Goal: Task Accomplishment & Management: Manage account settings

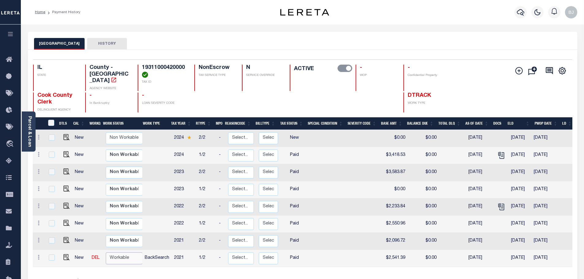
drag, startPoint x: 134, startPoint y: 248, endPoint x: 136, endPoint y: 257, distance: 9.5
click at [134, 253] on select "Non Workable Workable" at bounding box center [124, 259] width 37 height 12
checkbox input "true"
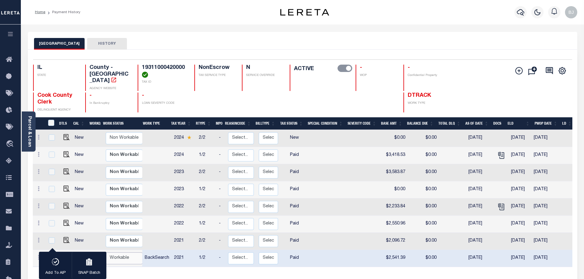
select select "true"
click at [106, 253] on select "Non Workable Workable" at bounding box center [124, 259] width 37 height 12
checkbox input "false"
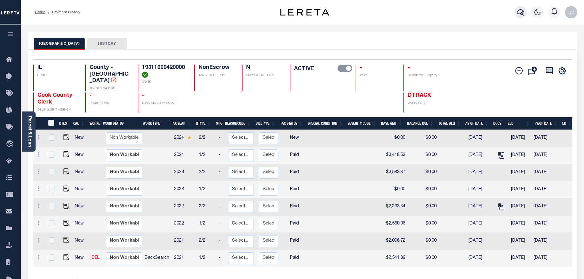
click at [523, 12] on icon "button" at bounding box center [520, 12] width 7 height 7
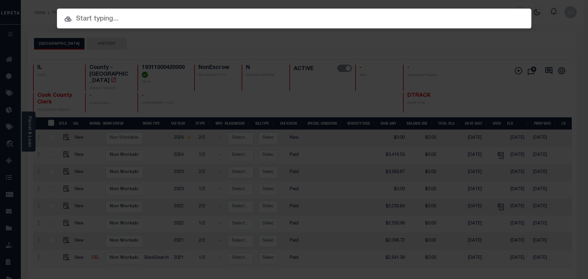
paste input "19603"
type input "19603"
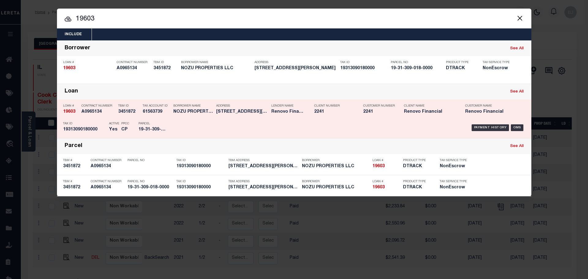
click at [174, 113] on h5 "NOZU PROPERTIES LLC" at bounding box center [193, 111] width 40 height 5
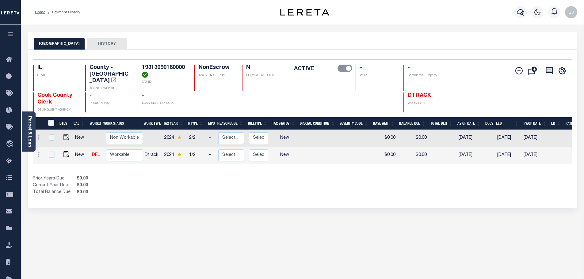
click at [162, 62] on div "Selected 2 Results 1 Items per page 25 50 100 IL STATE County - IL AGENCY WEBSI…" at bounding box center [302, 85] width 549 height 53
click at [65, 153] on td at bounding box center [65, 155] width 15 height 17
checkbox input "true"
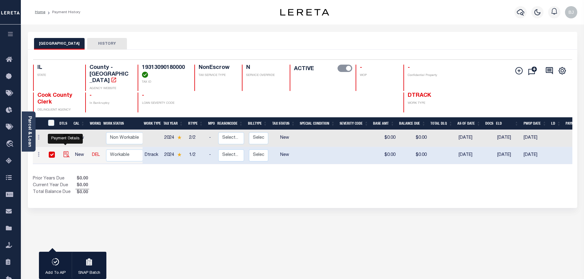
click at [66, 151] on img "" at bounding box center [66, 154] width 6 height 6
checkbox input "false"
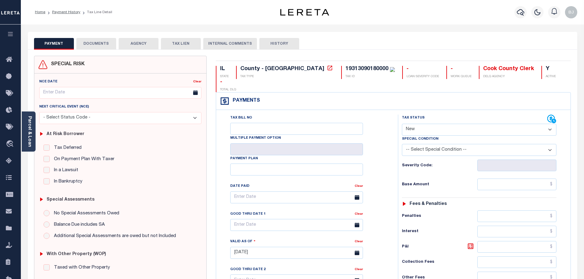
click at [467, 124] on select "- Select Status Code - Open Due/Unpaid Paid Incomplete No Tax Due Internal Refu…" at bounding box center [479, 130] width 154 height 12
select select "PYD"
click at [402, 124] on select "- Select Status Code - Open Due/Unpaid Paid Incomplete No Tax Due Internal Refu…" at bounding box center [479, 130] width 154 height 12
type input "[DATE]"
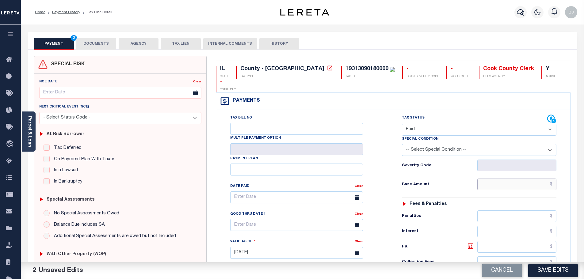
click at [513, 179] on input "text" at bounding box center [516, 185] width 79 height 12
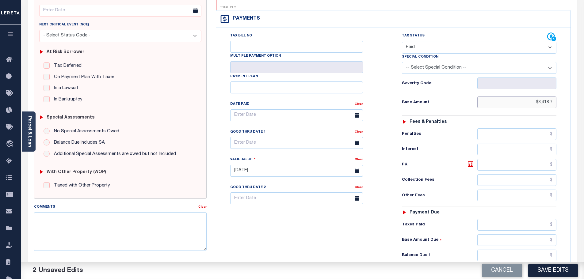
scroll to position [92, 0]
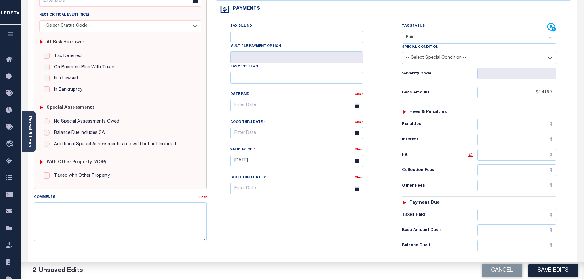
type input "$3,418.70"
click at [531, 245] on div "Tax Status Status - Select Status Code -" at bounding box center [481, 158] width 166 height 271
click at [529, 240] on input "text" at bounding box center [516, 246] width 79 height 12
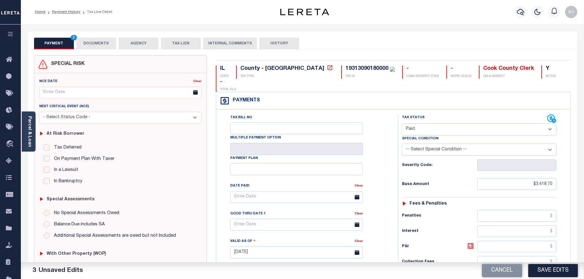
scroll to position [0, 0]
type input "$0.00"
drag, startPoint x: 94, startPoint y: 42, endPoint x: 105, endPoint y: 44, distance: 10.9
click at [94, 42] on button "DOCUMENTS" at bounding box center [96, 44] width 40 height 12
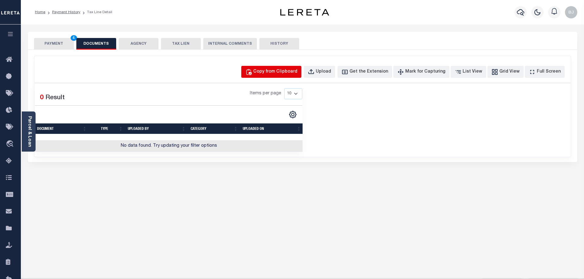
click at [297, 74] on div "Copy from Clipboard" at bounding box center [275, 72] width 44 height 7
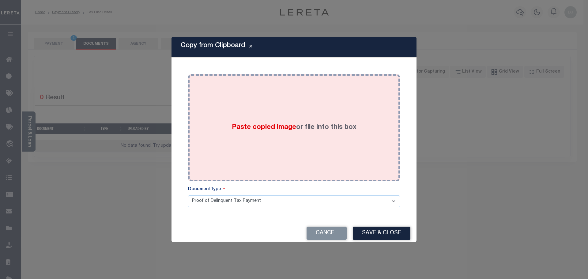
click at [340, 145] on div "Paste copied image or file into this box" at bounding box center [294, 128] width 203 height 98
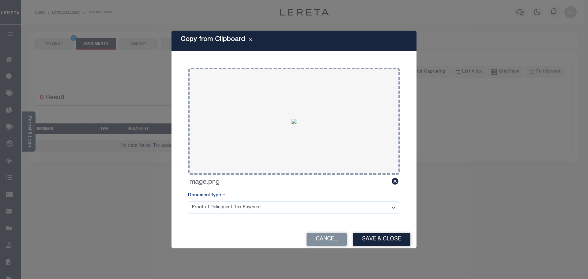
click at [392, 244] on button "Save & Close" at bounding box center [382, 239] width 58 height 13
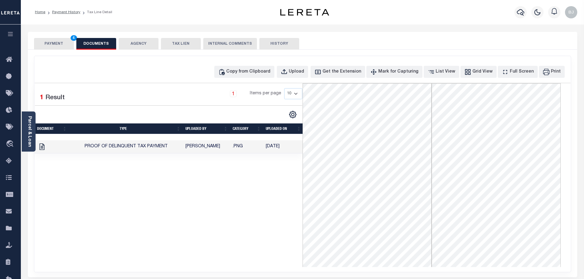
click at [66, 47] on button "PAYMENT 4" at bounding box center [54, 44] width 40 height 12
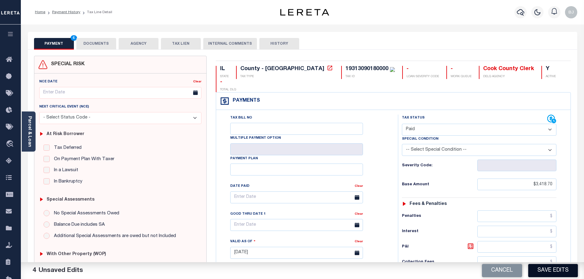
click at [540, 272] on button "Save Edits" at bounding box center [553, 270] width 50 height 13
checkbox input "false"
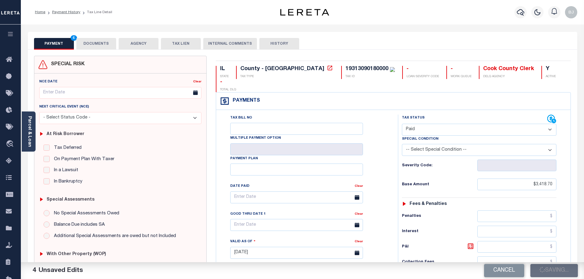
type input "$3,418.7"
type input "$0"
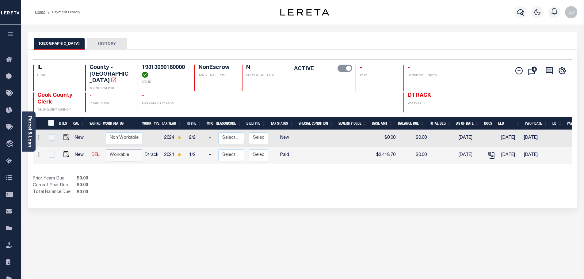
click at [114, 150] on select "Non Workable Workable" at bounding box center [124, 156] width 37 height 12
checkbox input "true"
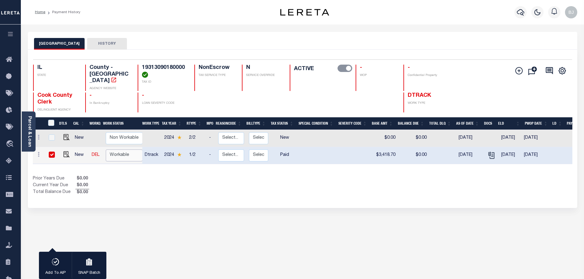
click at [106, 150] on select "Non Workable Workable" at bounding box center [124, 156] width 37 height 12
checkbox input "false"
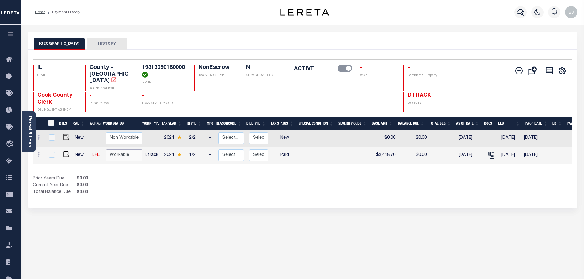
drag, startPoint x: 124, startPoint y: 150, endPoint x: 124, endPoint y: 155, distance: 5.2
click at [124, 150] on select "Non Workable Workable" at bounding box center [124, 156] width 37 height 12
checkbox input "true"
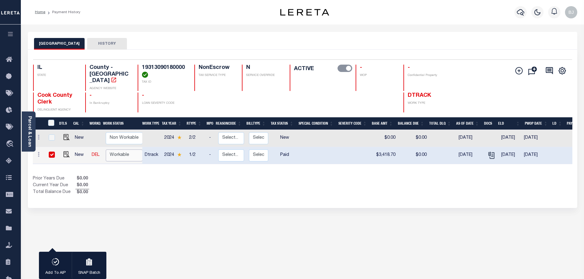
select select "true"
click at [106, 150] on select "Non Workable Workable" at bounding box center [124, 156] width 37 height 12
checkbox input "false"
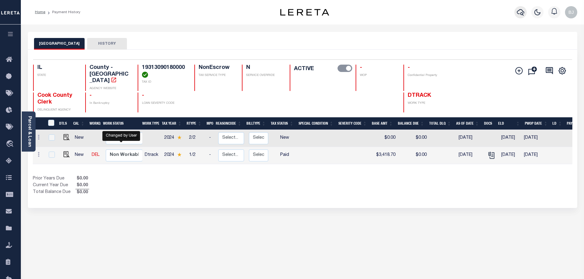
click at [522, 9] on icon "button" at bounding box center [520, 12] width 7 height 7
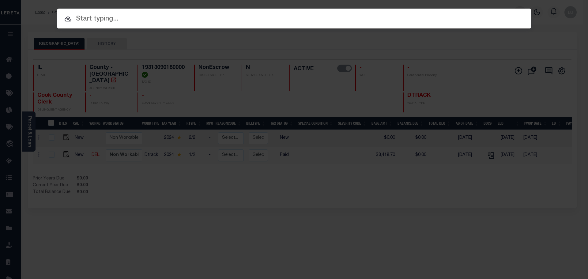
paste input "6718"
type input "6718"
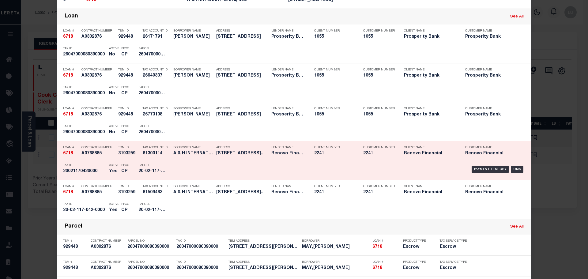
scroll to position [184, 0]
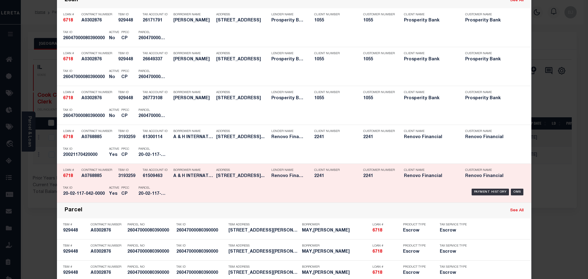
click at [175, 192] on div "Payment History OMS" at bounding box center [350, 192] width 350 height 18
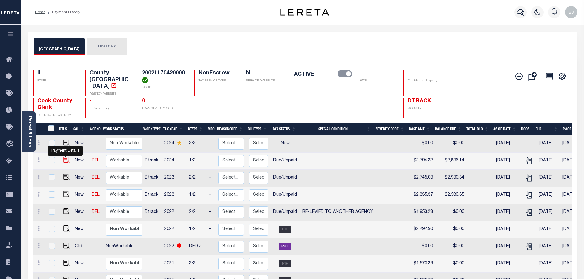
click at [64, 157] on img "" at bounding box center [66, 160] width 6 height 6
checkbox input "true"
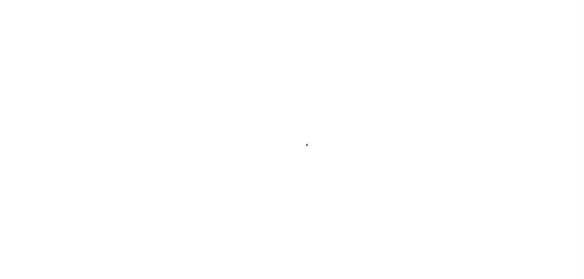
select select "DUE"
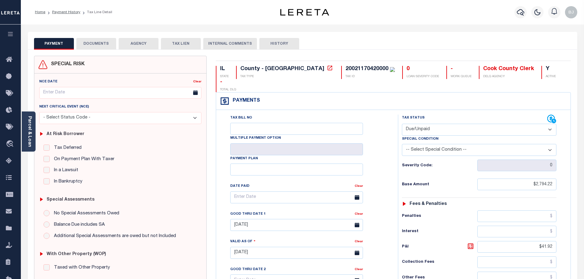
click at [456, 156] on div "Severity Code: 0" at bounding box center [479, 163] width 164 height 15
click at [456, 144] on select "-- Select Special Condition -- 3RD PARTY TAX LIEN AGENCY TAX LIEN (A.K.A Inside…" at bounding box center [479, 150] width 154 height 12
select select "31"
click at [402, 144] on select "-- Select Special Condition -- 3RD PARTY TAX LIEN AGENCY TAX LIEN (A.K.A Inside…" at bounding box center [479, 150] width 154 height 12
type input "[DATE]"
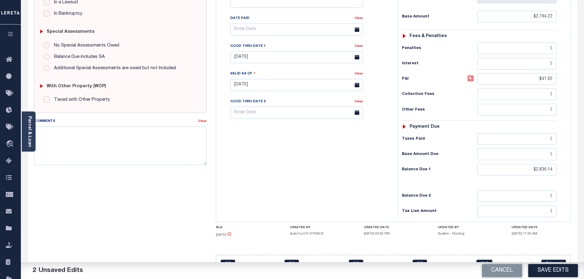
scroll to position [173, 0]
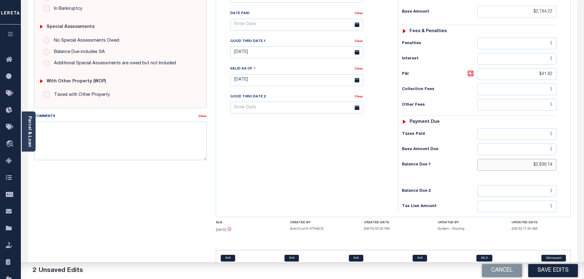
drag, startPoint x: 531, startPoint y: 154, endPoint x: 691, endPoint y: 142, distance: 159.8
click at [584, 142] on html "Home Payment History Tax Line Detail" at bounding box center [292, 59] width 584 height 465
type input "$0.00"
click at [138, 158] on textarea "Comments" at bounding box center [120, 141] width 173 height 39
drag, startPoint x: 142, startPoint y: 158, endPoint x: 32, endPoint y: 140, distance: 111.8
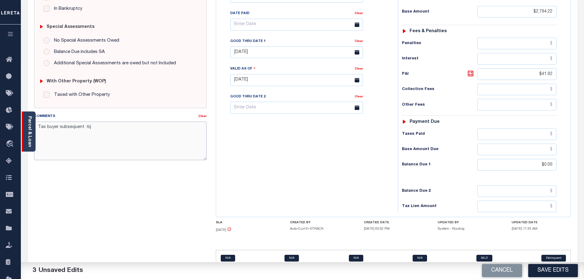
click at [32, 140] on div "Parcel & Loan Tax Bill Details 20021170420000 TAX ID AGENCY 2024 TAX YEAR 1/2" at bounding box center [302, 72] width 558 height 440
click at [86, 127] on textarea "Tax buyer subsequent -bj" at bounding box center [120, 141] width 173 height 39
click at [82, 127] on textarea "Tax buyer subsequent -bj" at bounding box center [120, 141] width 173 height 39
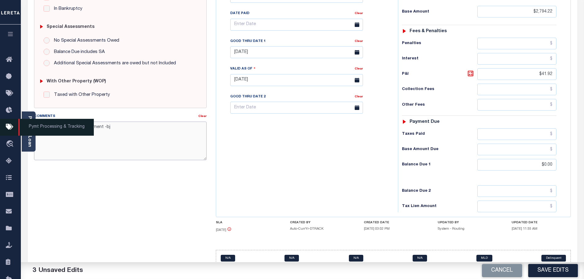
drag, startPoint x: 145, startPoint y: 136, endPoint x: 0, endPoint y: 136, distance: 145.0
click at [0, 136] on div "Home Payment History Tax Line Detail Profile Sign out" at bounding box center [292, 59] width 584 height 465
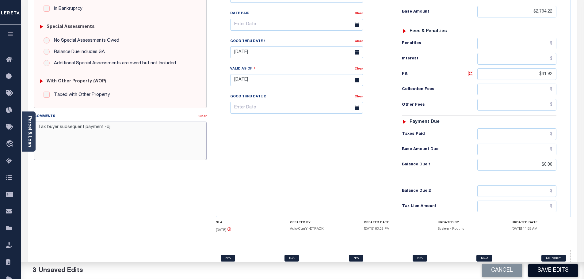
type textarea "Tax buyer subsequent payment -bj"
click at [550, 269] on button "Save Edits" at bounding box center [553, 270] width 50 height 13
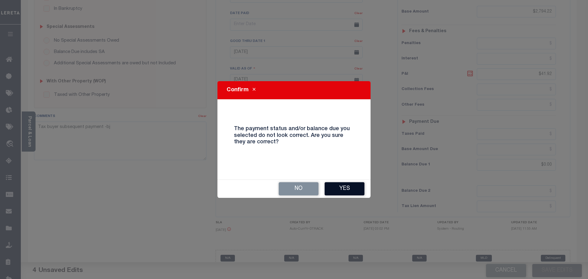
click at [338, 185] on button "Yes" at bounding box center [345, 188] width 40 height 13
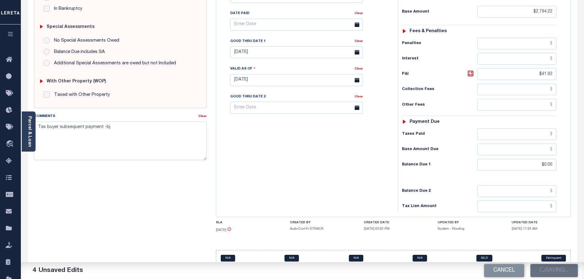
checkbox input "false"
type input "$2,794.22"
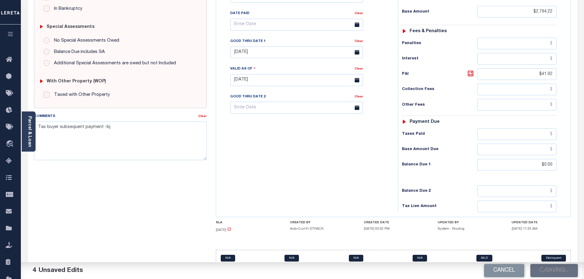
type input "$0"
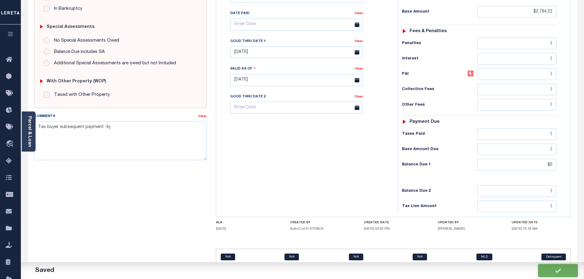
scroll to position [172, 0]
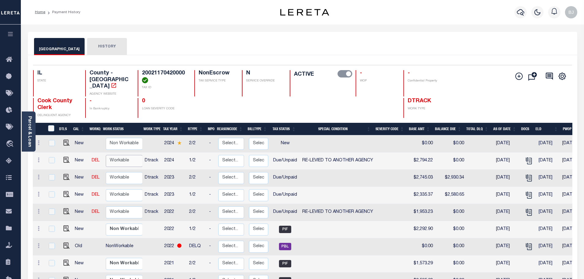
drag, startPoint x: 116, startPoint y: 155, endPoint x: 117, endPoint y: 160, distance: 5.6
click at [116, 155] on select "Non Workable Workable" at bounding box center [124, 161] width 37 height 12
checkbox input "true"
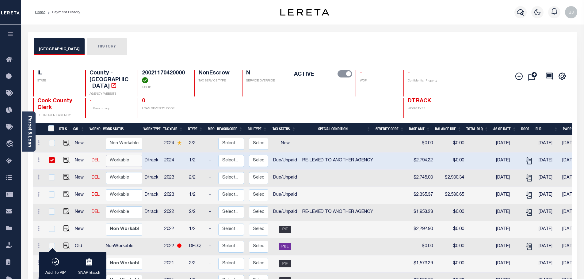
select select "true"
click at [106, 155] on select "Non Workable Workable" at bounding box center [124, 161] width 37 height 12
checkbox input "false"
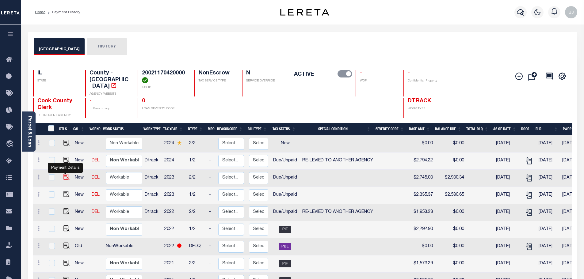
click at [66, 174] on img "" at bounding box center [66, 177] width 6 height 6
checkbox input "true"
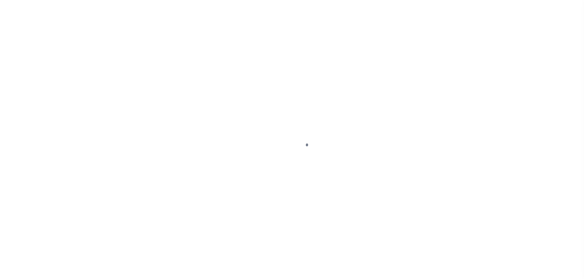
select select "DUE"
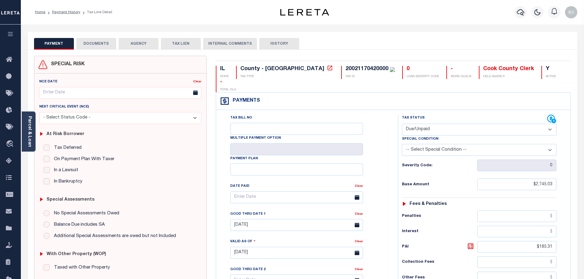
click at [442, 144] on select "-- Select Special Condition -- 3RD PARTY TAX LIEN AGENCY TAX LIEN (A.K.A Inside…" at bounding box center [479, 150] width 154 height 12
select select "31"
click at [402, 144] on select "-- Select Special Condition -- 3RD PARTY TAX LIEN AGENCY TAX LIEN (A.K.A Inside…" at bounding box center [479, 150] width 154 height 12
type input "[DATE]"
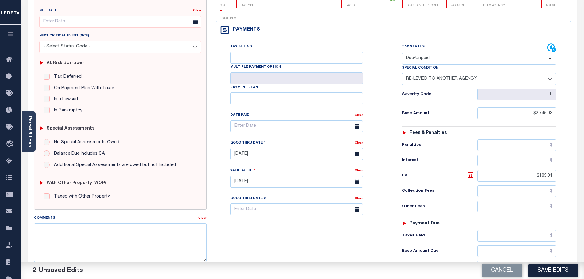
scroll to position [92, 0]
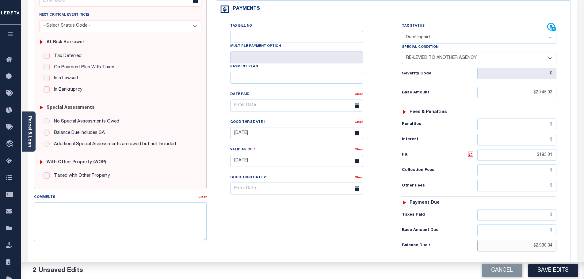
drag, startPoint x: 507, startPoint y: 233, endPoint x: 624, endPoint y: 233, distance: 117.1
click at [584, 233] on html "Home Payment History Tax Line Detail" at bounding box center [292, 140] width 584 height 465
type input "$0.00"
click at [361, 121] on link "Clear" at bounding box center [359, 122] width 8 height 3
click at [159, 215] on textarea "Comments" at bounding box center [120, 222] width 173 height 39
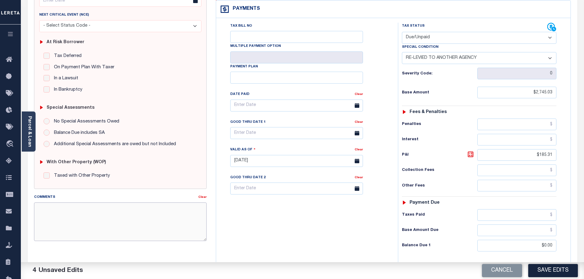
paste textarea "Tax buyer subsequent payment -bj"
type textarea "Tax buyer subsequent payment -bj"
click at [553, 271] on button "Save Edits" at bounding box center [553, 270] width 50 height 13
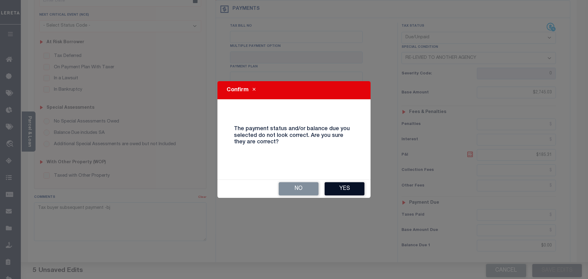
click at [342, 183] on button "Yes" at bounding box center [345, 188] width 40 height 13
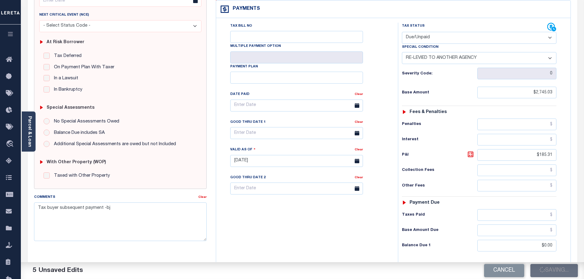
click at [342, 187] on div "Tax Bill No Multiple Payment Option Payment Plan Clear" at bounding box center [306, 158] width 176 height 271
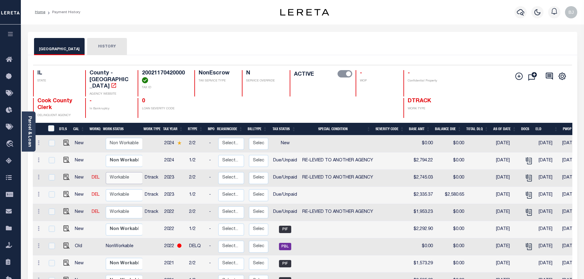
click at [125, 177] on select "Non Workable Workable" at bounding box center [124, 178] width 37 height 12
checkbox input "true"
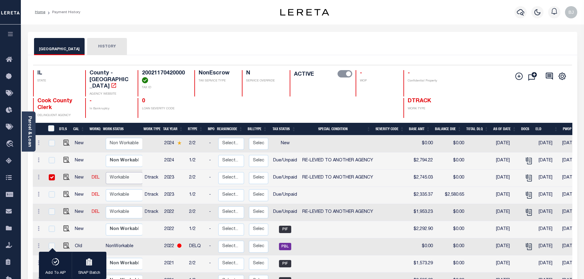
select select "true"
click at [106, 172] on select "Non Workable Workable" at bounding box center [124, 178] width 37 height 12
checkbox input "false"
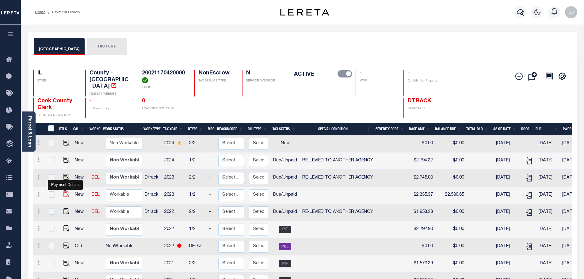
click at [67, 191] on img "" at bounding box center [66, 194] width 6 height 6
checkbox input "true"
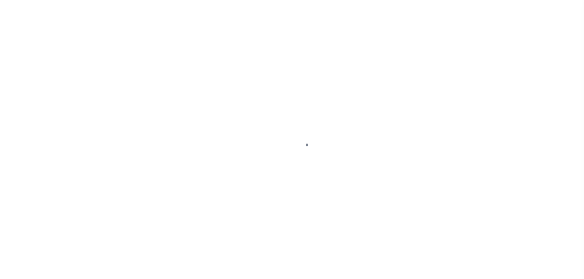
select select "DUE"
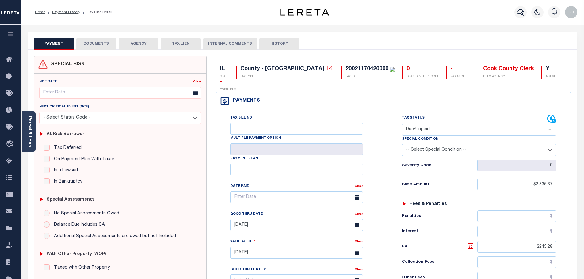
click at [448, 144] on select "-- Select Special Condition -- 3RD PARTY TAX LIEN AGENCY TAX LIEN (A.K.A Inside…" at bounding box center [479, 150] width 154 height 12
select select "31"
click at [402, 144] on select "-- Select Special Condition -- 3RD PARTY TAX LIEN AGENCY TAX LIEN (A.K.A Inside…" at bounding box center [479, 150] width 154 height 12
type input "[DATE]"
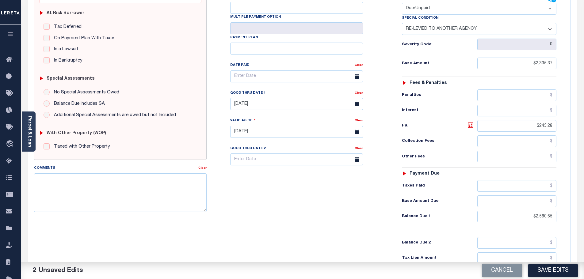
scroll to position [123, 0]
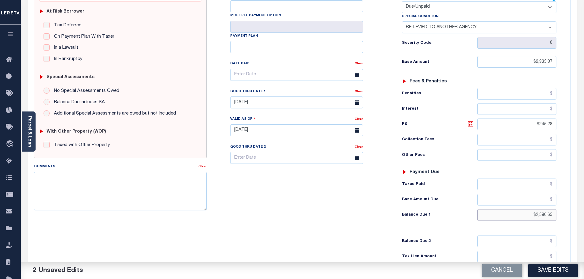
drag, startPoint x: 520, startPoint y: 201, endPoint x: 566, endPoint y: 201, distance: 46.6
click at [553, 209] on input "$2,580.65" at bounding box center [516, 215] width 79 height 12
type input "$0.00"
click at [116, 196] on textarea "Comments" at bounding box center [120, 191] width 173 height 39
paste textarea "Tax buyer subsequent payment -bj"
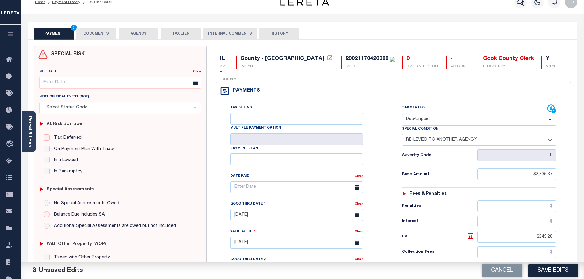
scroll to position [0, 0]
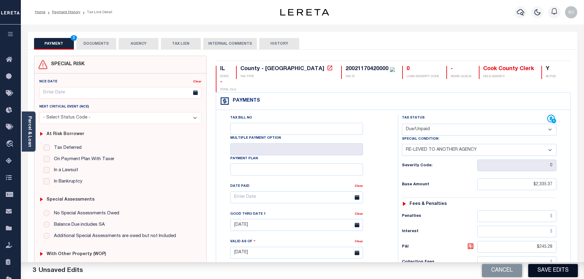
type textarea "Tax buyer subsequent payment -bj"
click at [566, 274] on button "Save Edits" at bounding box center [553, 270] width 50 height 13
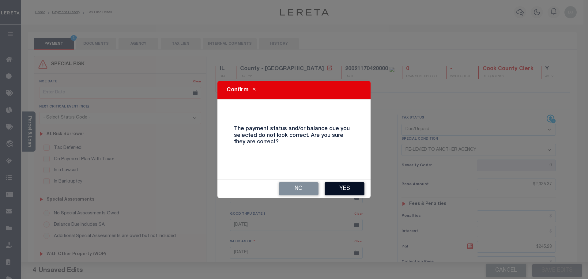
click at [348, 187] on button "Yes" at bounding box center [345, 188] width 40 height 13
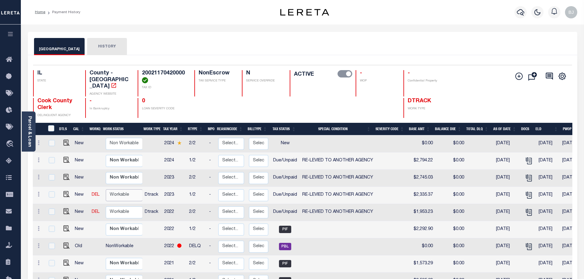
drag, startPoint x: 133, startPoint y: 185, endPoint x: 131, endPoint y: 195, distance: 9.6
click at [132, 189] on select "Non Workable Workable" at bounding box center [124, 195] width 37 height 12
checkbox input "true"
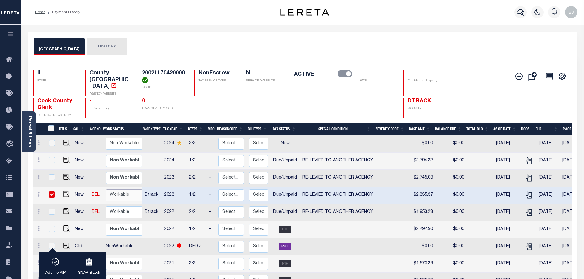
select select "true"
click at [106, 189] on select "Non Workable Workable" at bounding box center [124, 195] width 37 height 12
checkbox input "false"
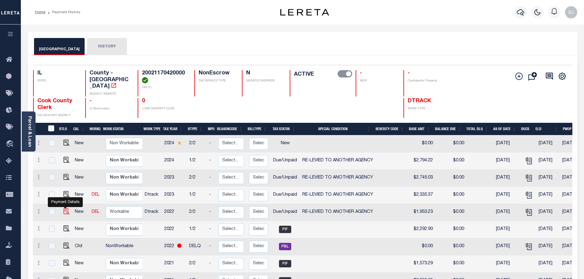
click at [66, 208] on img "" at bounding box center [66, 211] width 6 height 6
checkbox input "true"
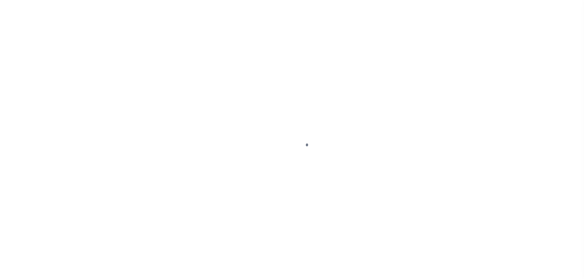
select select "Tax lien sale"
select select "DUE"
select select "31"
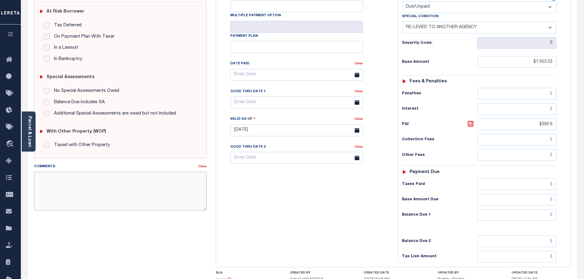
click at [116, 205] on textarea "Comments" at bounding box center [120, 191] width 173 height 39
paste textarea "Tax buyer subsequent payment -bj"
type textarea "Tax buyer subsequent payment -bj"
type input "[DATE]"
click at [530, 209] on input "text" at bounding box center [516, 215] width 79 height 12
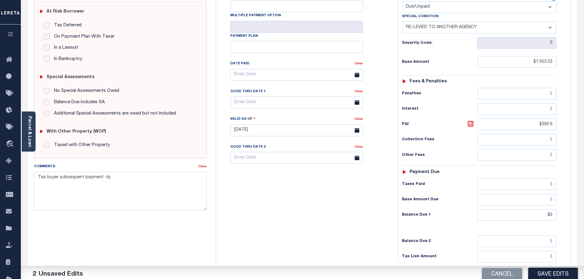
type input "$0.00"
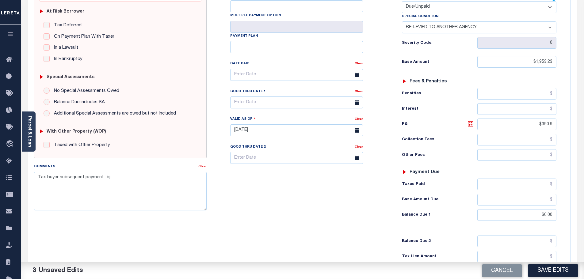
click at [401, 215] on div "Tax Status Status - Select Status Code -" at bounding box center [481, 127] width 166 height 271
click at [432, 236] on div "Balance Due 2" at bounding box center [479, 242] width 154 height 12
click at [561, 269] on button "Save Edits" at bounding box center [553, 270] width 50 height 13
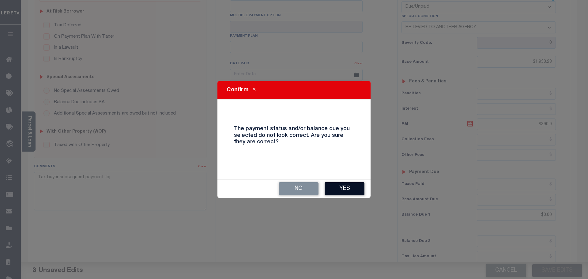
click at [356, 188] on button "Yes" at bounding box center [345, 188] width 40 height 13
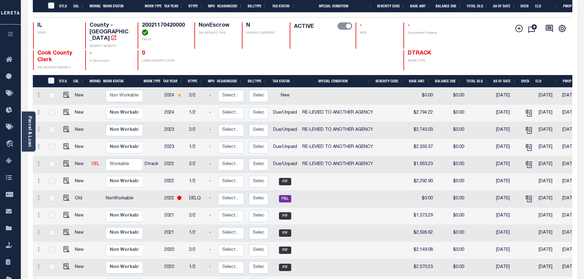
scroll to position [144, 0]
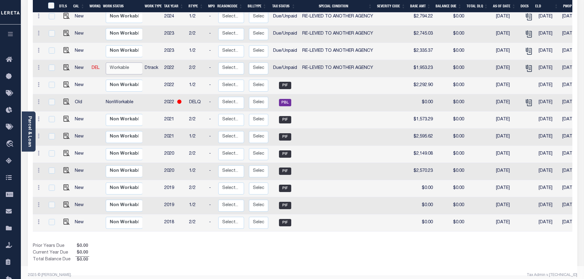
click at [116, 63] on select "Non Workable Workable" at bounding box center [124, 69] width 37 height 12
checkbox input "true"
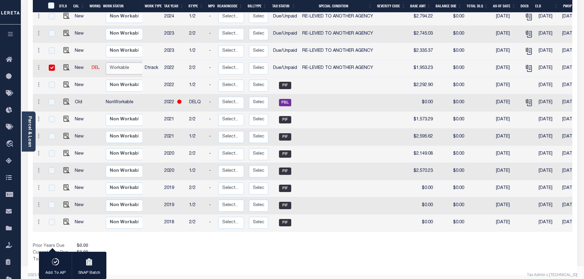
select select "true"
click at [106, 63] on select "Non Workable Workable" at bounding box center [124, 69] width 37 height 12
checkbox input "false"
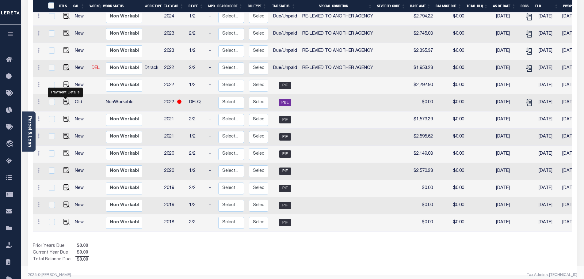
drag, startPoint x: 65, startPoint y: 99, endPoint x: 234, endPoint y: 116, distance: 170.4
click at [65, 99] on img "" at bounding box center [66, 102] width 6 height 6
checkbox input "true"
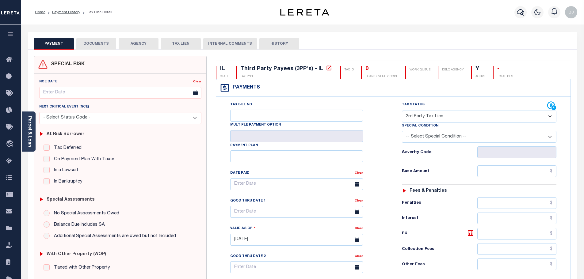
drag, startPoint x: 32, startPoint y: 138, endPoint x: 40, endPoint y: 134, distance: 9.5
click at [32, 138] on link "Parcel & Loan" at bounding box center [29, 131] width 4 height 31
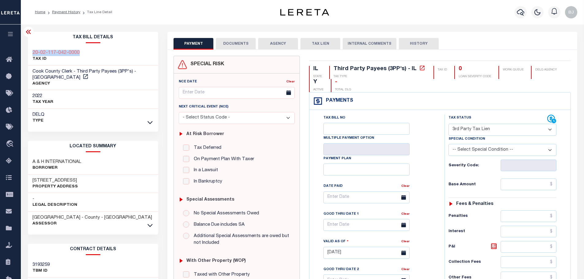
drag, startPoint x: 84, startPoint y: 50, endPoint x: 31, endPoint y: 49, distance: 53.3
click at [31, 49] on div "20-02-117-042-0000 TAX ID" at bounding box center [93, 56] width 131 height 19
copy h3 "20-02-117-042-0000"
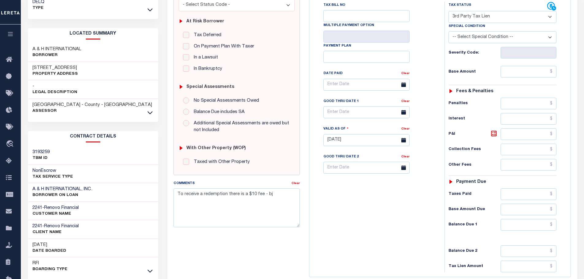
scroll to position [123, 0]
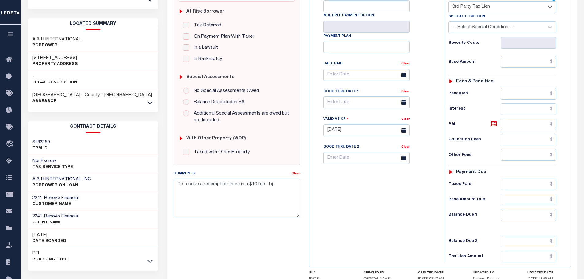
click at [468, 11] on select "- Select Status Code - Open Due/Unpaid Paid Incomplete No Tax Due Internal Refu…" at bounding box center [502, 7] width 108 height 12
select select "DUE"
click at [448, 1] on select "- Select Status Code - Open Due/Unpaid Paid Incomplete No Tax Due Internal Refu…" at bounding box center [502, 7] width 108 height 12
type input "[DATE]"
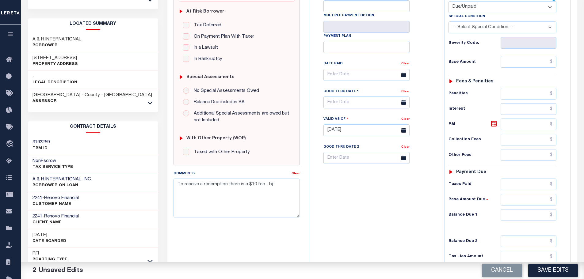
click at [479, 30] on select "-- Select Special Condition -- 3RD PARTY TAX LIEN AGENCY TAX LIEN (A.K.A Inside…" at bounding box center [502, 27] width 108 height 12
select select "20"
click at [448, 22] on select "-- Select Special Condition -- 3RD PARTY TAX LIEN AGENCY TAX LIEN (A.K.A Inside…" at bounding box center [502, 27] width 108 height 12
click at [265, 186] on textarea "To receive a redemption there is a $10 fee - bj" at bounding box center [236, 198] width 126 height 39
type textarea "To receive a redemption there is a $10 fee -includes tax years 2021-2024 - bj"
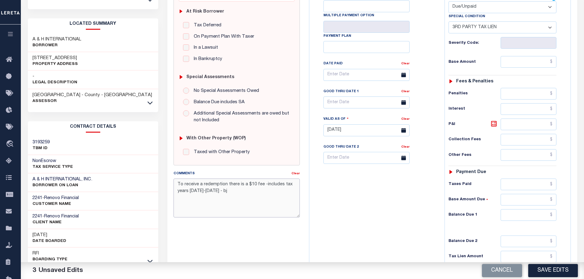
drag, startPoint x: 256, startPoint y: 200, endPoint x: 206, endPoint y: 181, distance: 53.7
click at [206, 181] on textarea "To receive a redemption there is a $10 fee -includes tax years 2021-2024 - bj" at bounding box center [236, 198] width 126 height 39
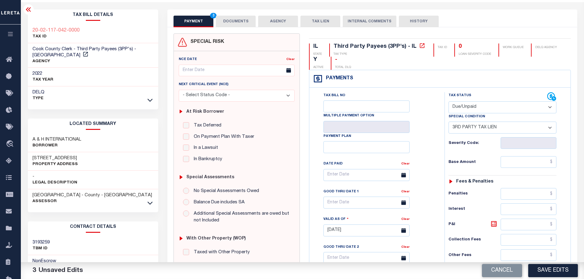
scroll to position [0, 0]
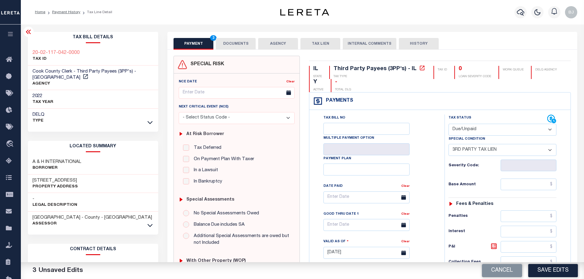
click at [251, 48] on button "DOCUMENTS" at bounding box center [236, 44] width 40 height 12
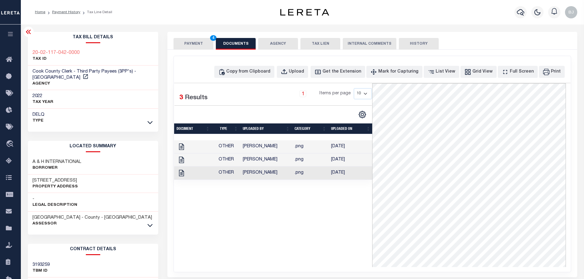
click at [307, 63] on div "Copy from Clipboard Upload Get the Extension Mark for Capturing Got it List Vie…" at bounding box center [372, 164] width 397 height 216
click at [245, 77] on button "Copy from Clipboard" at bounding box center [244, 72] width 60 height 12
select select "POP"
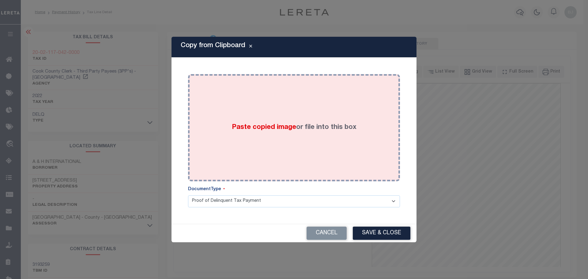
drag, startPoint x: 294, startPoint y: 125, endPoint x: 333, endPoint y: 165, distance: 55.5
click at [295, 127] on label "Paste copied image or file into this box" at bounding box center [294, 128] width 125 height 10
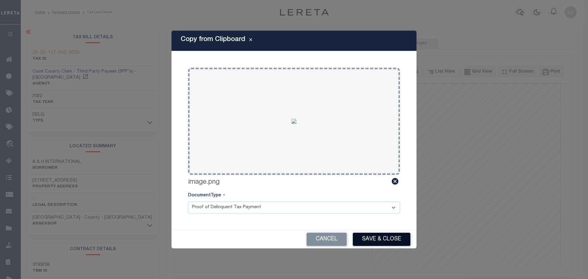
click at [391, 236] on button "Save & Close" at bounding box center [382, 239] width 58 height 13
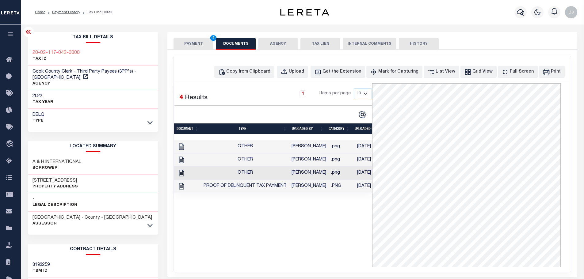
click at [194, 47] on button "PAYMENT 4" at bounding box center [193, 44] width 40 height 12
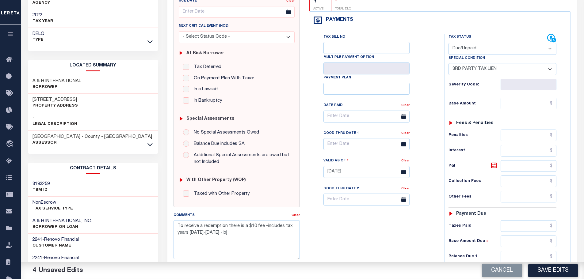
scroll to position [123, 0]
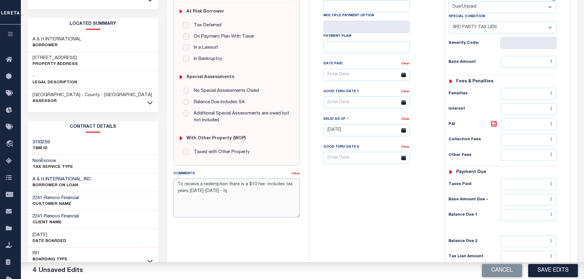
drag, startPoint x: 123, startPoint y: 147, endPoint x: 114, endPoint y: 135, distance: 15.8
click at [113, 135] on div "Parcel & Loan Tax Bill Details 20-02-117-042-0000 TAX ID AGENCY 2022 TAX YEAR" at bounding box center [302, 120] width 558 height 437
click at [536, 225] on div "Tax Status Status - Select Status Code -" at bounding box center [504, 127] width 120 height 271
click at [530, 215] on input "text" at bounding box center [528, 215] width 56 height 12
type input "$0.00"
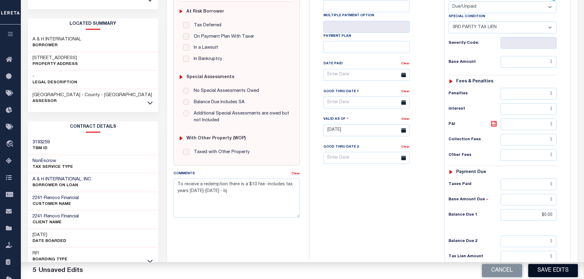
click at [552, 271] on button "Save Edits" at bounding box center [553, 270] width 50 height 13
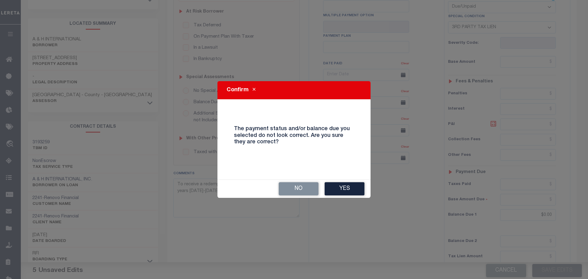
click at [323, 186] on div "No Yes" at bounding box center [294, 189] width 153 height 18
click at [338, 192] on button "Yes" at bounding box center [345, 188] width 40 height 13
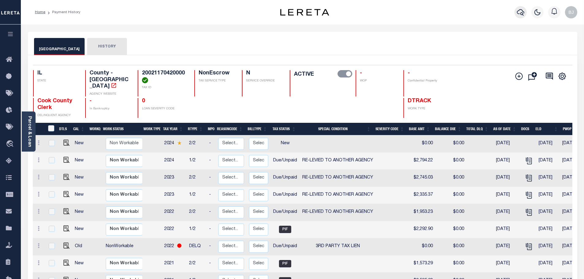
click at [522, 14] on icon "button" at bounding box center [520, 12] width 7 height 7
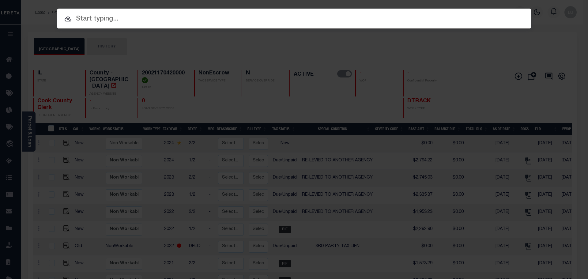
paste input "17878"
type input "17878"
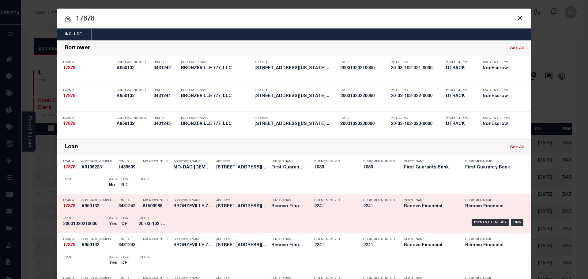
click at [207, 219] on div "Payment History OMS" at bounding box center [350, 223] width 350 height 18
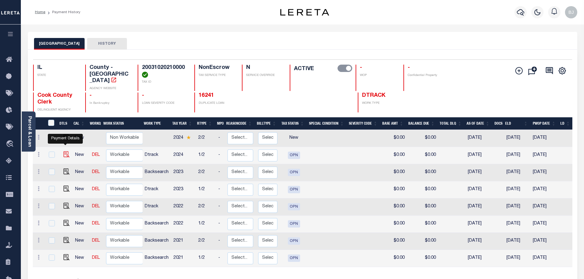
click at [67, 151] on img "" at bounding box center [66, 154] width 6 height 6
checkbox input "true"
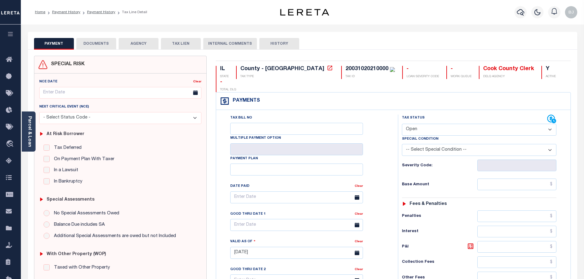
click at [439, 124] on select "- Select Status Code - Open Due/Unpaid Paid Incomplete No Tax Due Internal Refu…" at bounding box center [479, 130] width 154 height 12
select select "NTX"
click at [402, 124] on select "- Select Status Code - Open Due/Unpaid Paid Incomplete No Tax Due Internal Refu…" at bounding box center [479, 130] width 154 height 12
type input "[DATE]"
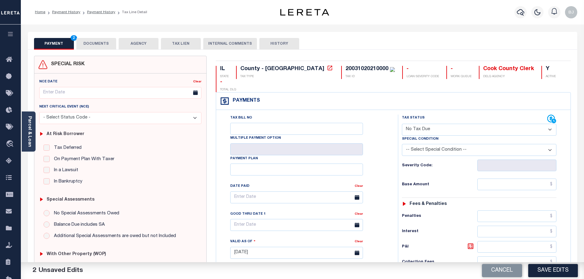
select select "5"
drag, startPoint x: 439, startPoint y: 117, endPoint x: 439, endPoint y: 111, distance: 6.1
click at [439, 124] on select "- Select Status Code - Open Due/Unpaid Paid Incomplete No Tax Due Internal Refu…" at bounding box center [479, 130] width 154 height 12
click at [439, 115] on div "Tax Status Status" at bounding box center [474, 119] width 145 height 9
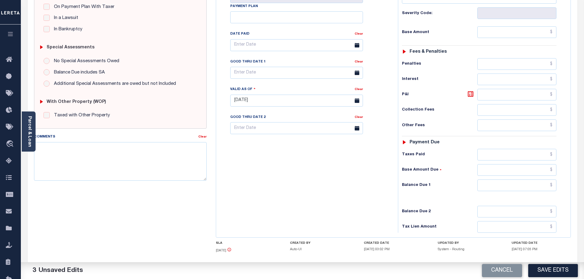
scroll to position [153, 0]
click at [520, 179] on input "text" at bounding box center [516, 185] width 79 height 12
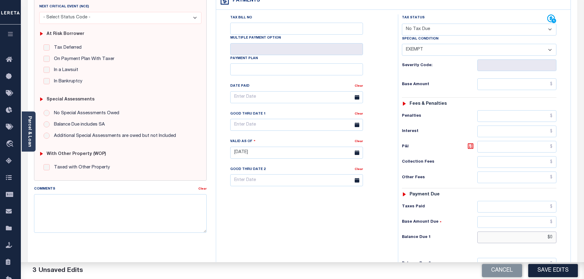
scroll to position [0, 0]
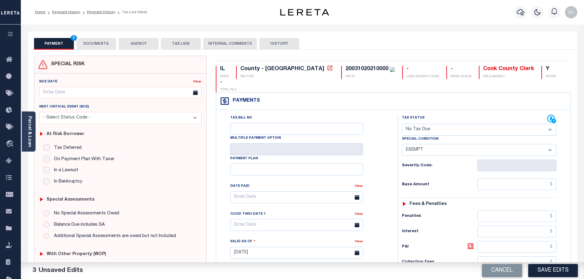
type input "$0.00"
drag, startPoint x: 100, startPoint y: 37, endPoint x: 101, endPoint y: 43, distance: 6.5
click at [100, 37] on div "PAYMENT 4 DOCUMENTS AGENCY DELINQUENT PAYEE TAX LIEN" at bounding box center [302, 41] width 549 height 18
click at [101, 44] on button "DOCUMENTS" at bounding box center [96, 44] width 40 height 12
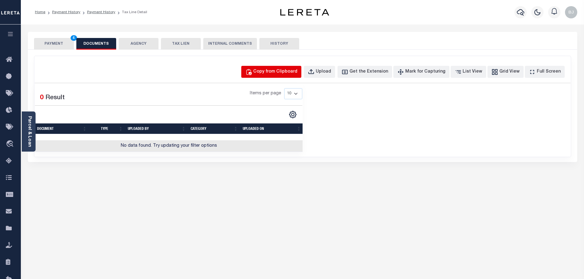
click at [274, 72] on div "Copy from Clipboard" at bounding box center [275, 72] width 44 height 7
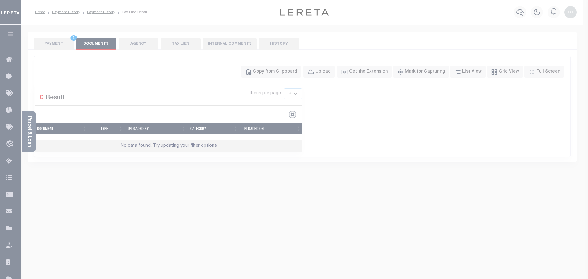
drag, startPoint x: 288, startPoint y: 99, endPoint x: 295, endPoint y: 107, distance: 10.9
click at [0, 0] on div "Paste copied image or file into this box" at bounding box center [0, 0] width 0 height 0
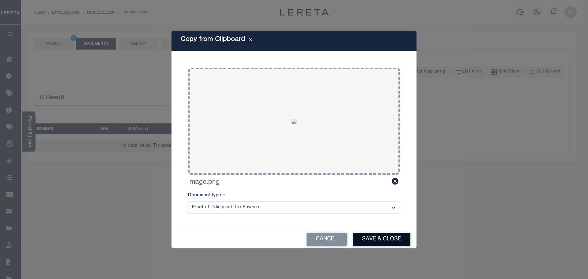
click at [385, 236] on button "Save & Close" at bounding box center [382, 239] width 58 height 13
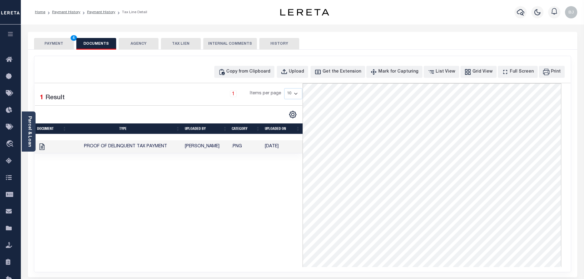
click at [53, 44] on button "PAYMENT 4" at bounding box center [54, 44] width 40 height 12
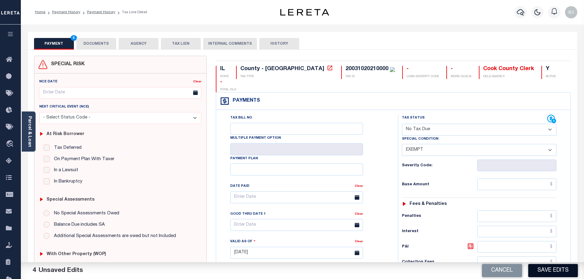
click at [552, 264] on button "Save Edits" at bounding box center [553, 270] width 50 height 13
click at [558, 271] on div "Cancel Saving..." at bounding box center [443, 270] width 282 height 17
checkbox input "false"
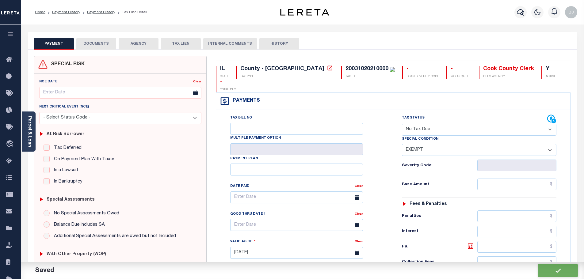
checkbox input "false"
type input "$0"
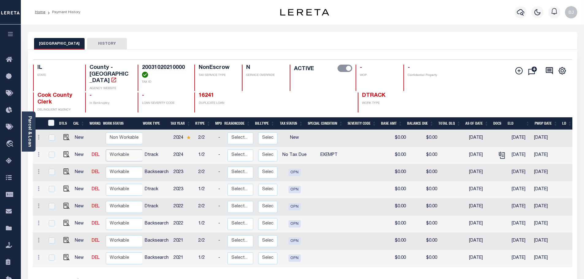
click at [108, 150] on select "Non Workable Workable" at bounding box center [124, 156] width 37 height 12
checkbox input "true"
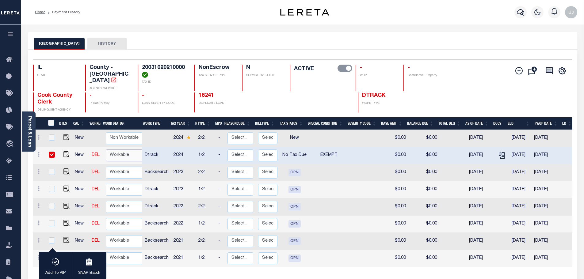
select select "true"
click at [106, 150] on select "Non Workable Workable" at bounding box center [124, 156] width 37 height 12
checkbox input "false"
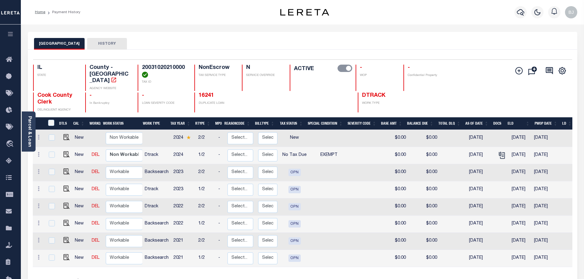
drag, startPoint x: 70, startPoint y: 168, endPoint x: 59, endPoint y: 168, distance: 10.7
click at [70, 168] on td at bounding box center [65, 172] width 15 height 17
checkbox input "true"
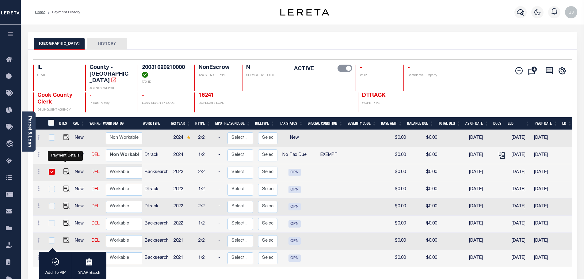
drag, startPoint x: 67, startPoint y: 166, endPoint x: 142, endPoint y: 166, distance: 74.5
click at [67, 169] on img "" at bounding box center [66, 172] width 6 height 6
checkbox input "false"
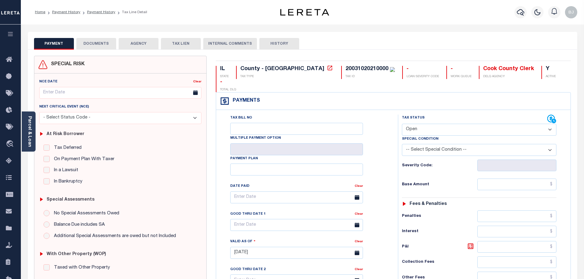
click at [477, 124] on select "- Select Status Code - Open Due/Unpaid Paid Incomplete No Tax Due Internal Refu…" at bounding box center [479, 130] width 154 height 12
click at [402, 124] on select "- Select Status Code - Open Due/Unpaid Paid Incomplete No Tax Due Internal Refu…" at bounding box center [479, 130] width 154 height 12
select select "NTX"
type input "[DATE]"
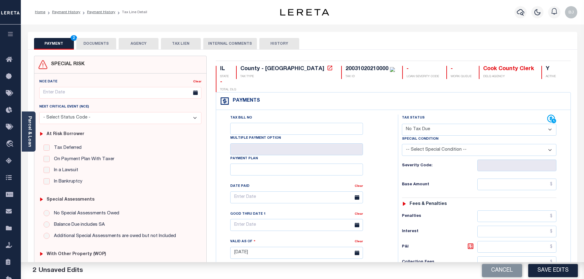
select select "5"
click at [475, 124] on select "- Select Status Code - Open Due/Unpaid Paid Incomplete No Tax Due Internal Refu…" at bounding box center [479, 130] width 154 height 12
click at [443, 244] on div "Tax Status Status - Select Status Code -" at bounding box center [481, 250] width 166 height 271
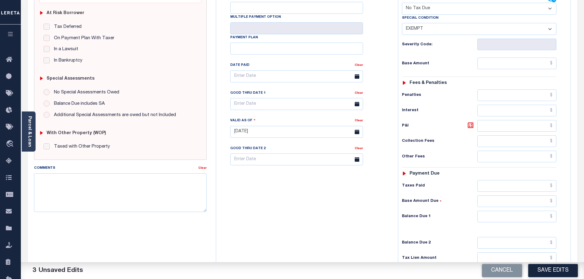
scroll to position [123, 0]
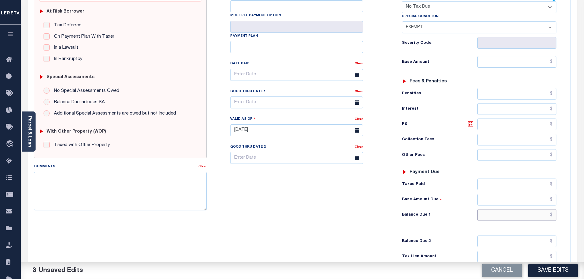
click at [515, 209] on input "text" at bounding box center [516, 215] width 79 height 12
type input "$0.00"
click at [178, 203] on textarea "Comments" at bounding box center [120, 191] width 173 height 39
drag, startPoint x: 177, startPoint y: 203, endPoint x: 128, endPoint y: 189, distance: 51.5
click at [0, 192] on div "Home Payment History Payment History Tax Line Detail Profile" at bounding box center [292, 109] width 584 height 465
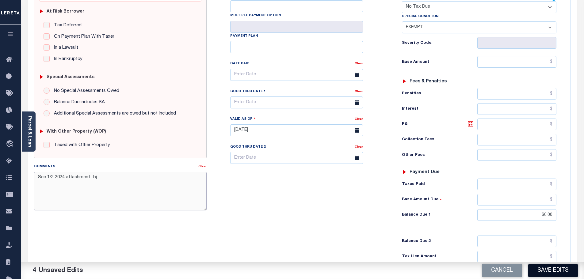
type textarea "See 1/2 2024 attachment -bj"
click at [573, 274] on button "Save Edits" at bounding box center [553, 270] width 50 height 13
checkbox input "false"
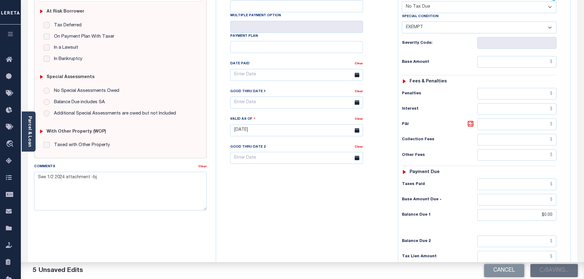
checkbox input "false"
type input "$0"
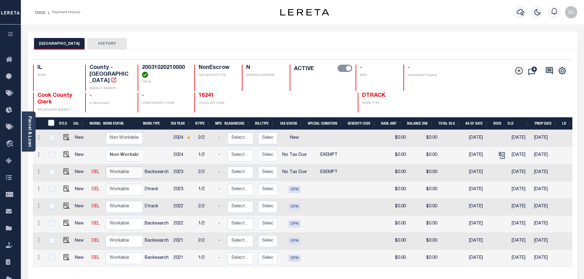
click at [123, 168] on select "Non Workable Workable" at bounding box center [124, 173] width 37 height 12
checkbox input "true"
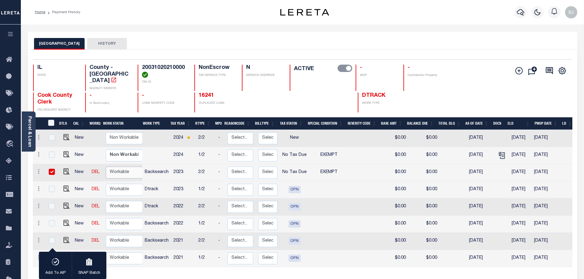
select select "true"
click at [106, 167] on select "Non Workable Workable" at bounding box center [124, 173] width 37 height 12
checkbox input "false"
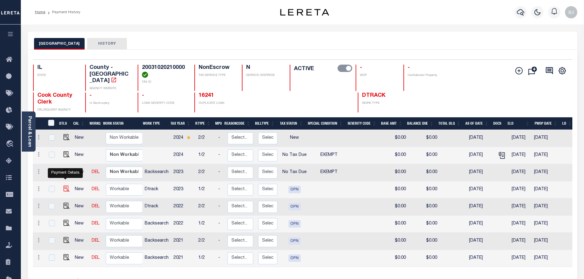
click at [65, 186] on img "" at bounding box center [66, 189] width 6 height 6
checkbox input "true"
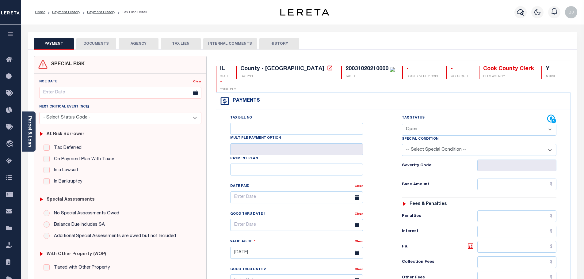
click at [437, 124] on select "- Select Status Code - Open Due/Unpaid Paid Incomplete No Tax Due Internal Refu…" at bounding box center [479, 130] width 154 height 12
select select "NTX"
click at [402, 124] on select "- Select Status Code - Open Due/Unpaid Paid Incomplete No Tax Due Internal Refu…" at bounding box center [479, 130] width 154 height 12
type input "[DATE]"
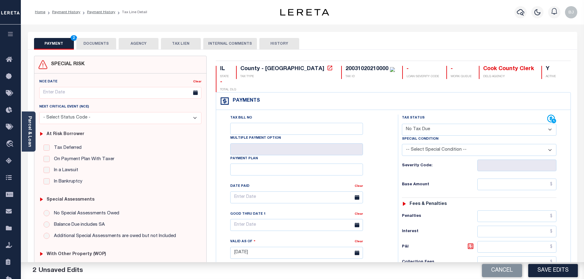
drag, startPoint x: 495, startPoint y: 138, endPoint x: 498, endPoint y: 137, distance: 3.2
click at [495, 144] on select "-- Select Special Condition -- 3RD PARTY TAX LIEN AGENCY TAX LIEN (A.K.A Inside…" at bounding box center [479, 150] width 154 height 12
select select "5"
click at [402, 144] on select "-- Select Special Condition -- 3RD PARTY TAX LIEN AGENCY TAX LIEN (A.K.A Inside…" at bounding box center [479, 150] width 154 height 12
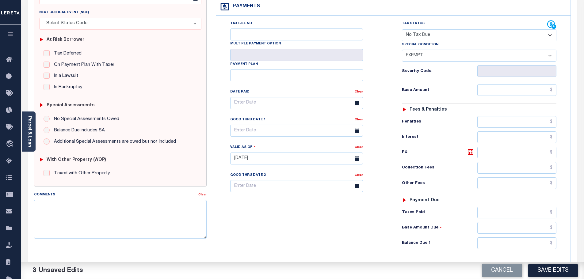
scroll to position [173, 0]
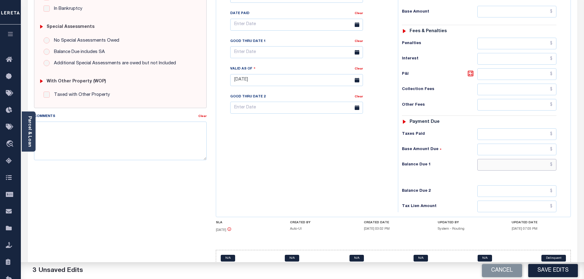
click at [508, 159] on input "text" at bounding box center [516, 165] width 79 height 12
type input "$0.00"
click at [113, 157] on textarea "Comments" at bounding box center [120, 141] width 173 height 39
paste textarea "See 1/2 2024 attachment -bj"
type textarea "See 1/2 2024 attachment -bj"
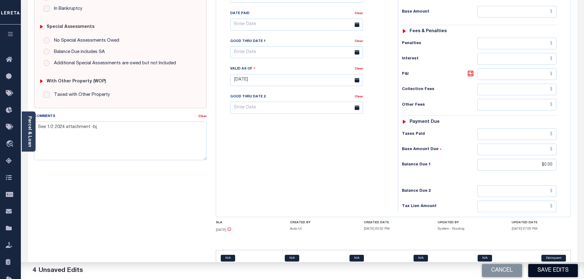
click at [561, 270] on button "Save Edits" at bounding box center [553, 270] width 50 height 13
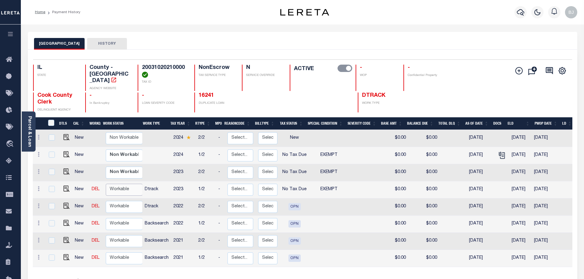
click at [117, 187] on select "Non Workable Workable" at bounding box center [124, 190] width 37 height 12
checkbox input "true"
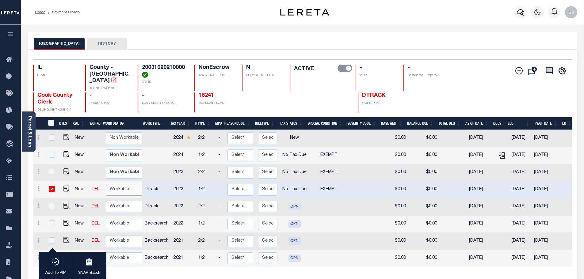
select select "true"
click at [106, 184] on select "Non Workable Workable" at bounding box center [124, 190] width 37 height 12
checkbox input "false"
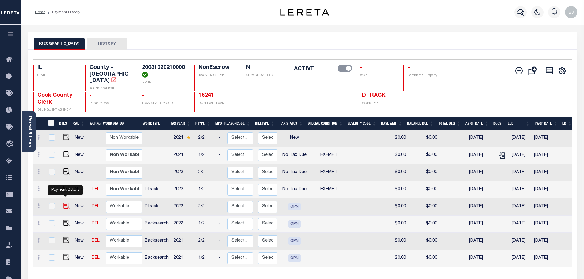
click at [64, 203] on img "" at bounding box center [66, 206] width 6 height 6
checkbox input "true"
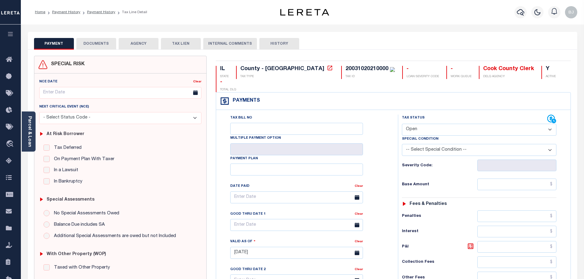
click at [444, 124] on select "- Select Status Code - Open Due/Unpaid Paid Incomplete No Tax Due Internal Refu…" at bounding box center [479, 130] width 154 height 12
select select "NTX"
click at [402, 124] on select "- Select Status Code - Open Due/Unpaid Paid Incomplete No Tax Due Internal Refu…" at bounding box center [479, 130] width 154 height 12
type input "[DATE]"
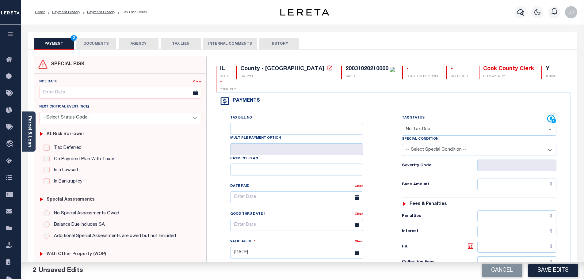
select select "5"
click at [444, 124] on select "- Select Status Code - Open Due/Unpaid Paid Incomplete No Tax Due Internal Refu…" at bounding box center [479, 130] width 154 height 12
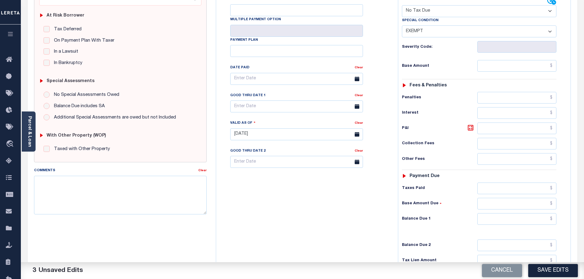
scroll to position [123, 0]
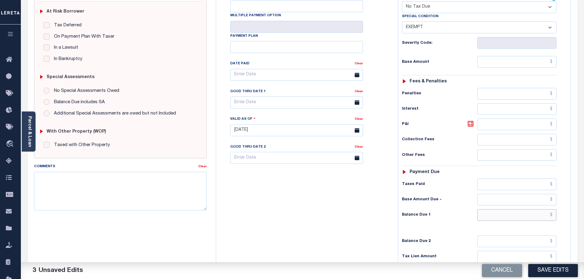
click at [513, 209] on input "text" at bounding box center [516, 215] width 79 height 12
type input "$0.00"
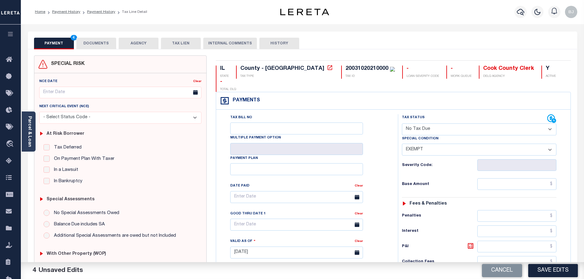
scroll to position [0, 0]
click at [65, 41] on button "PAYMENT 4" at bounding box center [54, 44] width 40 height 12
click at [88, 43] on button "DOCUMENTS" at bounding box center [96, 44] width 40 height 12
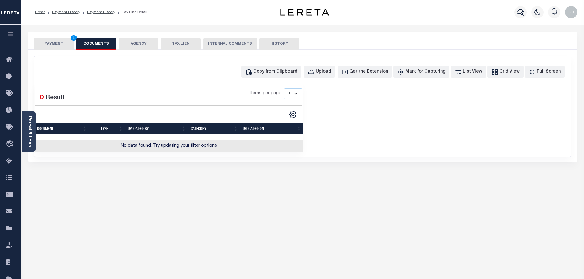
click at [297, 83] on div at bounding box center [303, 83] width 536 height 1
click at [296, 79] on div "Copy from Clipboard Upload Get the Extension Mark for Capturing Got it List Vie…" at bounding box center [302, 106] width 536 height 101
click at [295, 70] on div "Copy from Clipboard" at bounding box center [275, 72] width 44 height 7
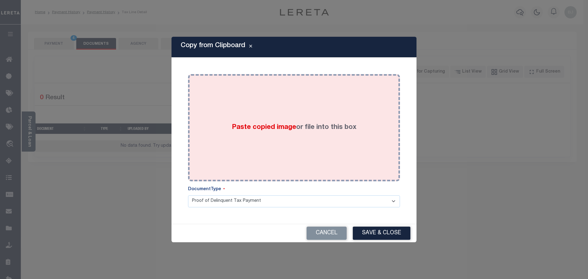
click at [321, 143] on div "Paste copied image or file into this box" at bounding box center [294, 128] width 203 height 98
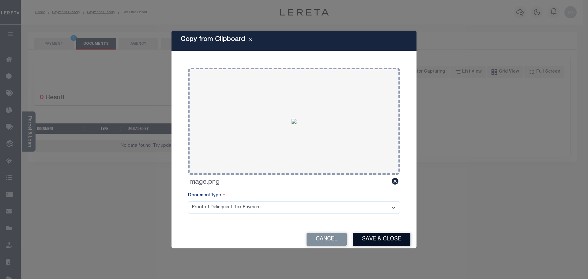
click at [386, 239] on button "Save & Close" at bounding box center [382, 239] width 58 height 13
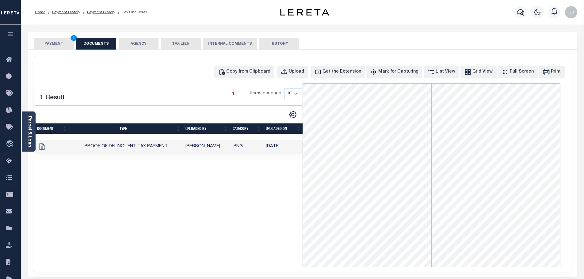
click at [50, 47] on button "PAYMENT 4" at bounding box center [54, 44] width 40 height 12
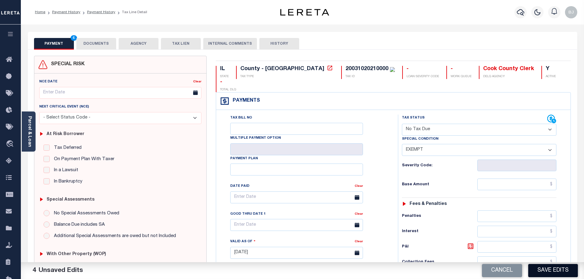
click at [537, 267] on button "Save Edits" at bounding box center [553, 270] width 50 height 13
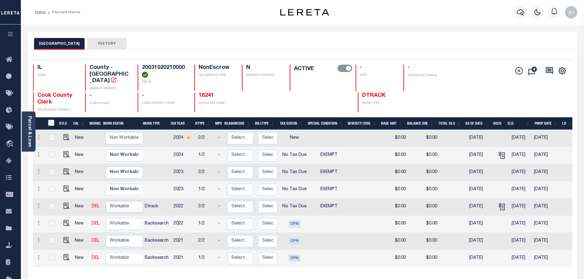
click at [110, 205] on select "Non Workable Workable" at bounding box center [124, 207] width 37 height 12
checkbox input "true"
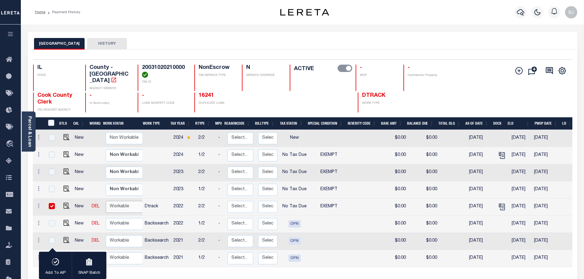
select select "true"
click at [106, 201] on select "Non Workable Workable" at bounding box center [124, 207] width 37 height 12
checkbox input "false"
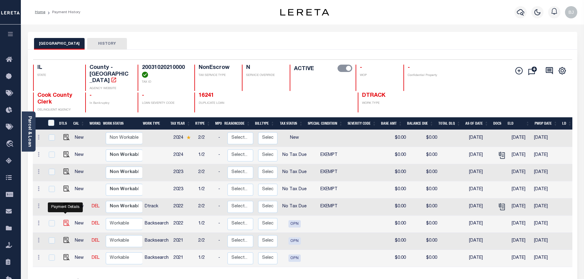
click at [67, 220] on img "" at bounding box center [66, 223] width 6 height 6
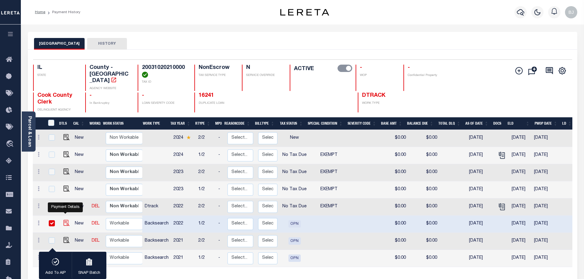
checkbox input "true"
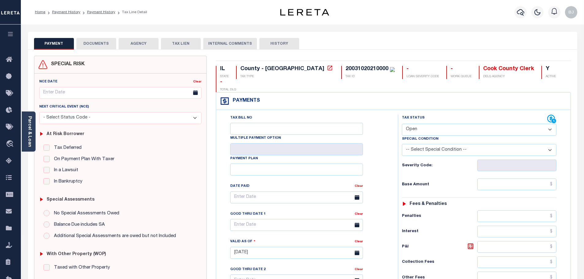
click at [436, 124] on select "- Select Status Code - Open Due/Unpaid Paid Incomplete No Tax Due Internal Refu…" at bounding box center [479, 130] width 154 height 12
select select "NTX"
click at [402, 124] on select "- Select Status Code - Open Due/Unpaid Paid Incomplete No Tax Due Internal Refu…" at bounding box center [479, 130] width 154 height 12
type input "[DATE]"
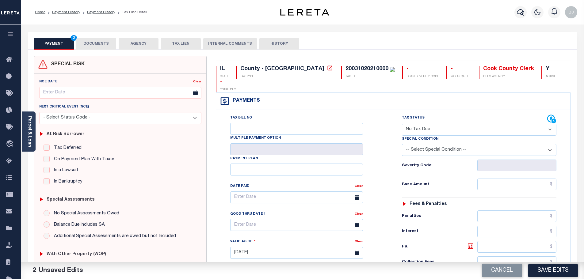
select select "5"
click at [438, 93] on div "Payments Warning! Search Status is not "Completed", amounts can not be keyed." at bounding box center [393, 101] width 354 height 17
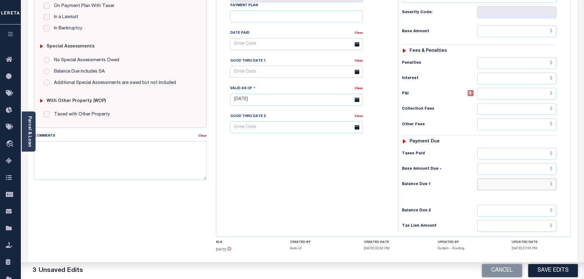
click at [516, 179] on input "text" at bounding box center [516, 185] width 79 height 12
type input "$0.00"
click at [163, 165] on textarea "Comments" at bounding box center [120, 160] width 173 height 39
click at [201, 157] on textarea "Comments" at bounding box center [120, 160] width 173 height 39
click at [149, 173] on textarea "Comments" at bounding box center [120, 160] width 173 height 39
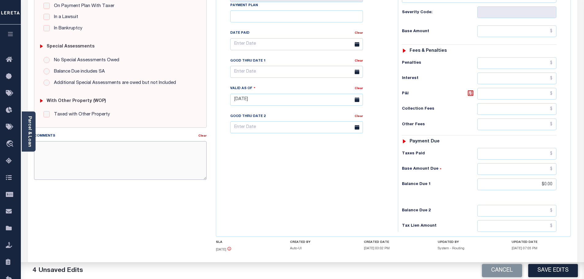
paste textarea "S"
click at [159, 167] on textarea "Comments" at bounding box center [120, 160] width 173 height 39
drag, startPoint x: 129, startPoint y: 158, endPoint x: 9, endPoint y: 150, distance: 120.4
click at [9, 150] on div "Home Payment History Payment History Tax Line Detail Profile" at bounding box center [292, 79] width 584 height 465
type textarea "See 2/2 2022 attachment -bj"
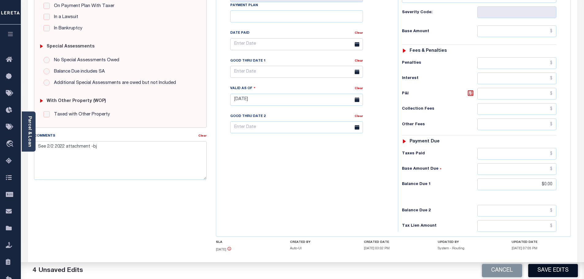
click at [562, 270] on button "Save Edits" at bounding box center [553, 270] width 50 height 13
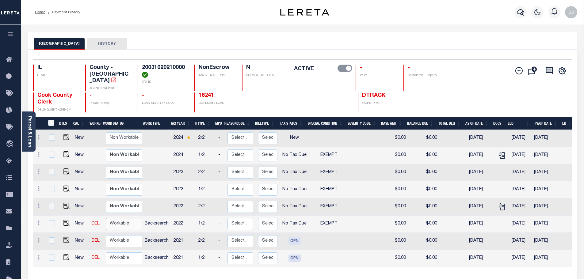
click at [111, 221] on select "Non Workable Workable" at bounding box center [124, 224] width 37 height 12
checkbox input "true"
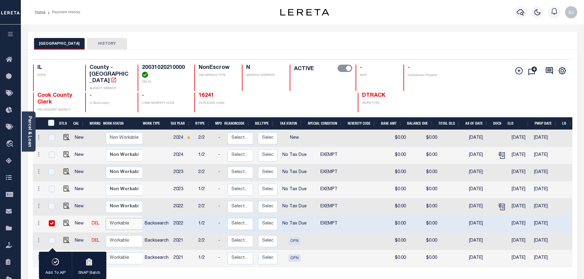
select select "true"
click at [106, 218] on select "Non Workable Workable" at bounding box center [124, 224] width 37 height 12
checkbox input "false"
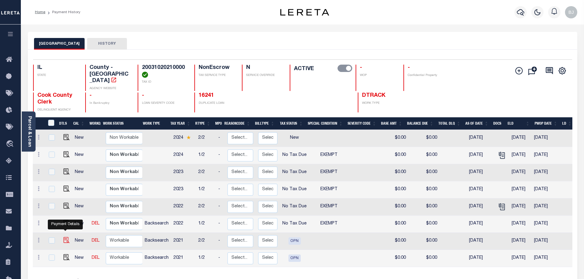
click at [64, 237] on img "" at bounding box center [66, 240] width 6 height 6
checkbox input "true"
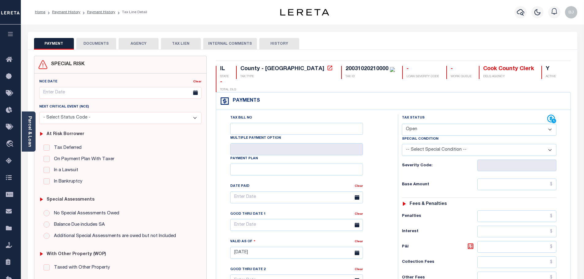
click at [417, 124] on select "- Select Status Code - Open Due/Unpaid Paid Incomplete No Tax Due Internal Refu…" at bounding box center [479, 130] width 154 height 12
select select "NTX"
click at [402, 124] on select "- Select Status Code - Open Due/Unpaid Paid Incomplete No Tax Due Internal Refu…" at bounding box center [479, 130] width 154 height 12
type input "[DATE]"
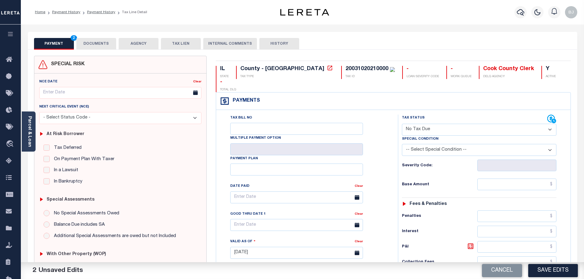
select select "5"
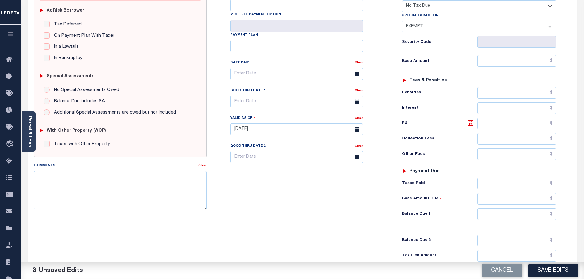
scroll to position [153, 0]
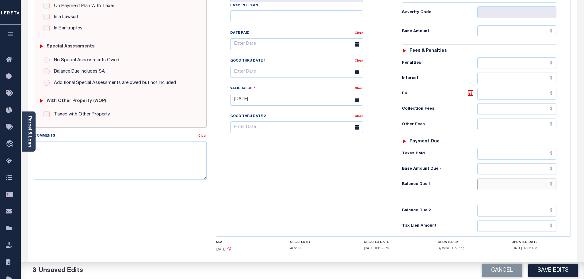
drag, startPoint x: 505, startPoint y: 171, endPoint x: 313, endPoint y: 170, distance: 191.9
click at [505, 179] on input "text" at bounding box center [516, 185] width 79 height 12
type input "$0.00"
click at [164, 171] on textarea "Comments" at bounding box center [120, 160] width 173 height 39
paste textarea "See 2/2 2022 attachment -bj"
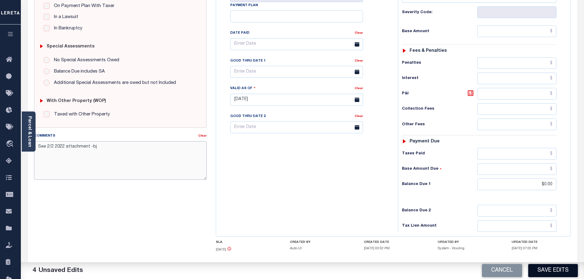
type textarea "See 2/2 2022 attachment -bj"
click at [557, 268] on button "Save Edits" at bounding box center [553, 270] width 50 height 13
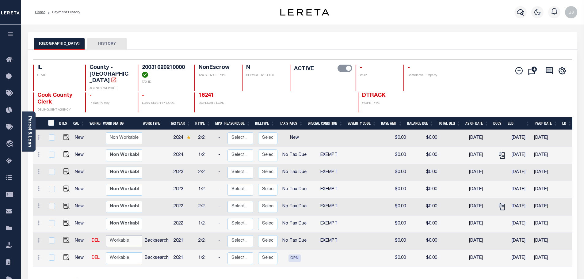
click at [129, 236] on select "Non Workable Workable" at bounding box center [124, 241] width 37 height 12
checkbox input "true"
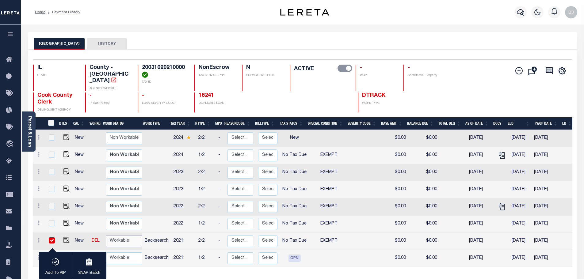
select select "true"
click at [106, 235] on select "Non Workable Workable" at bounding box center [124, 241] width 37 height 12
checkbox input "false"
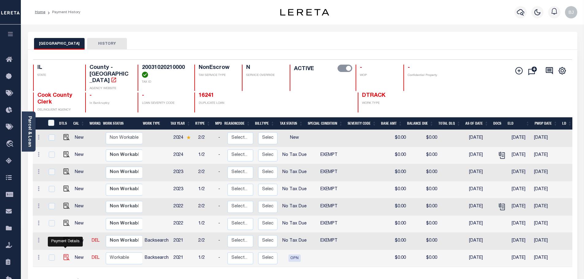
click at [67, 255] on img "" at bounding box center [66, 257] width 6 height 6
checkbox input "true"
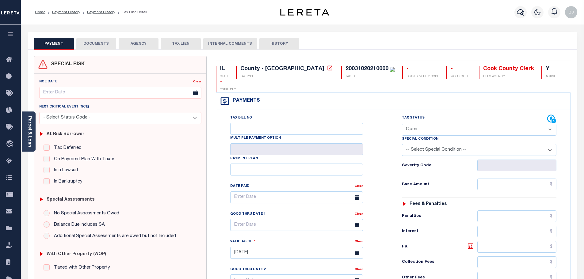
click at [423, 124] on select "- Select Status Code - Open Due/Unpaid Paid Incomplete No Tax Due Internal Refu…" at bounding box center [479, 130] width 154 height 12
select select "NTX"
click at [402, 124] on select "- Select Status Code - Open Due/Unpaid Paid Incomplete No Tax Due Internal Refu…" at bounding box center [479, 130] width 154 height 12
type input "[DATE]"
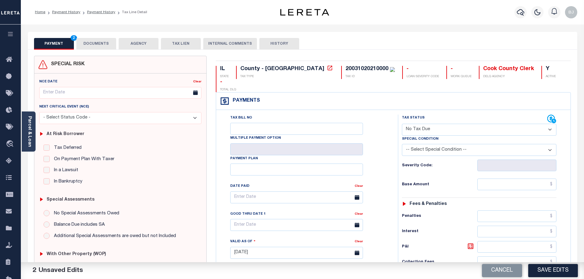
scroll to position [123, 0]
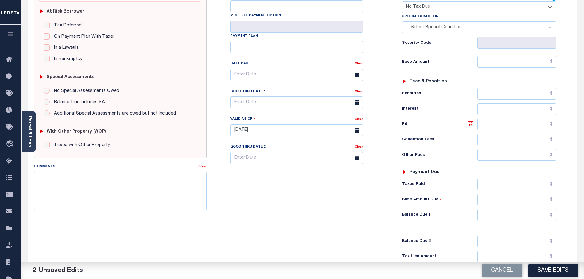
click at [432, 21] on select "-- Select Special Condition -- 3RD PARTY TAX LIEN AGENCY TAX LIEN (A.K.A Inside…" at bounding box center [479, 27] width 154 height 12
select select "5"
click at [402, 21] on select "-- Select Special Condition -- 3RD PARTY TAX LIEN AGENCY TAX LIEN (A.K.A Inside…" at bounding box center [479, 27] width 154 height 12
click at [519, 209] on input "text" at bounding box center [516, 215] width 79 height 12
type input "$0.00"
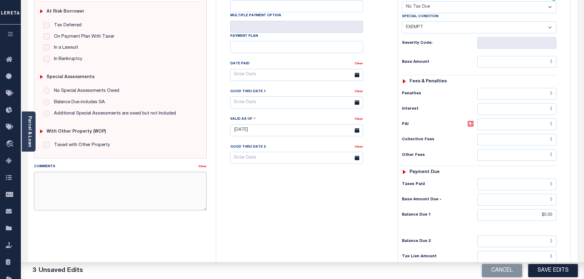
click at [182, 186] on textarea "Comments" at bounding box center [120, 191] width 173 height 39
paste textarea "See 2/2 2022 attachment -bj"
type textarea "See 2/2 2022 attachment -bj"
click at [549, 269] on button "Save Edits" at bounding box center [553, 270] width 50 height 13
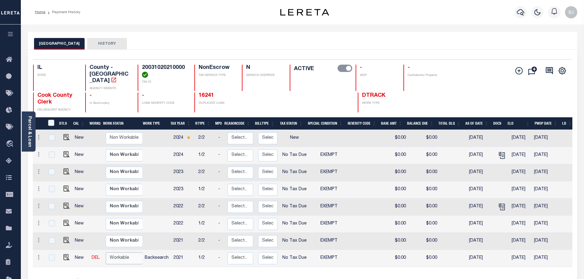
drag, startPoint x: 115, startPoint y: 253, endPoint x: 122, endPoint y: 258, distance: 9.1
click at [115, 253] on select "Non Workable Workable" at bounding box center [124, 259] width 37 height 12
checkbox input "true"
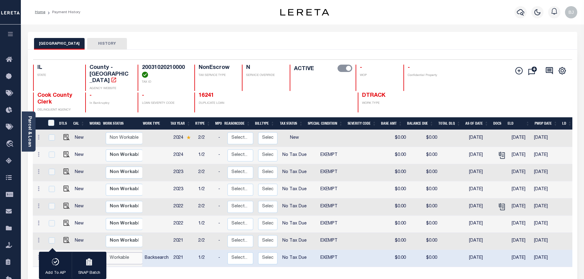
select select "true"
click at [106, 253] on select "Non Workable Workable" at bounding box center [124, 259] width 37 height 12
checkbox input "false"
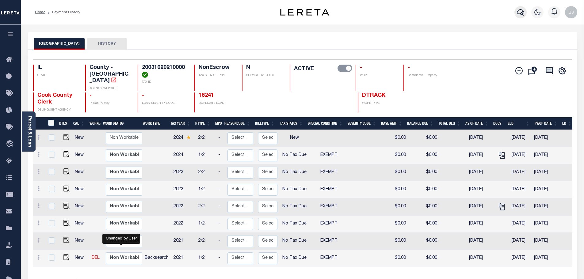
click at [521, 12] on icon "button" at bounding box center [520, 12] width 7 height 7
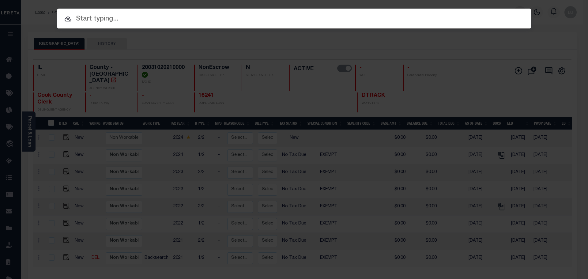
paste input "17878"
type input "17878"
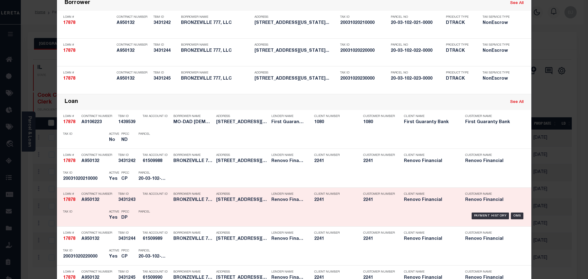
scroll to position [61, 0]
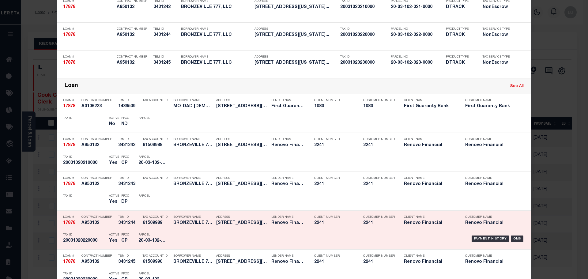
click at [123, 238] on div "PPCC CP" at bounding box center [125, 239] width 8 height 18
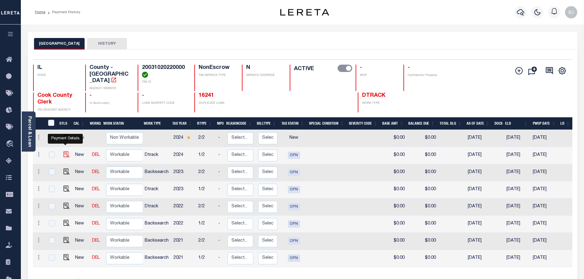
drag, startPoint x: 66, startPoint y: 149, endPoint x: 179, endPoint y: 204, distance: 125.4
click at [66, 151] on img "" at bounding box center [66, 154] width 6 height 6
checkbox input "true"
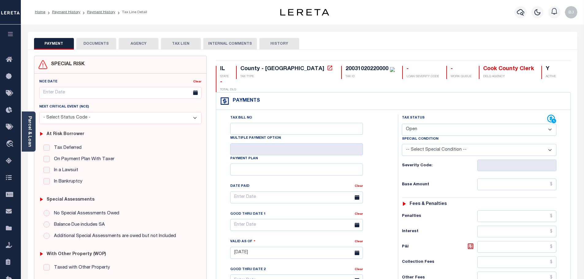
click at [417, 124] on select "- Select Status Code - Open Due/Unpaid Paid Incomplete No Tax Due Internal Refu…" at bounding box center [479, 130] width 154 height 12
select select "NTX"
click at [402, 124] on select "- Select Status Code - Open Due/Unpaid Paid Incomplete No Tax Due Internal Refu…" at bounding box center [479, 130] width 154 height 12
type input "08/15/2025"
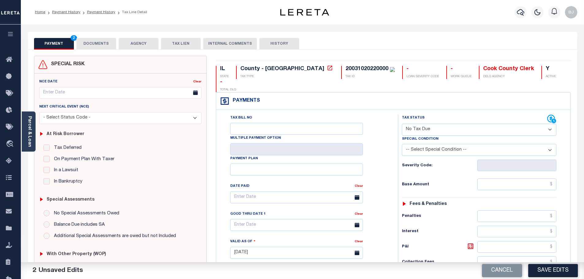
select select "5"
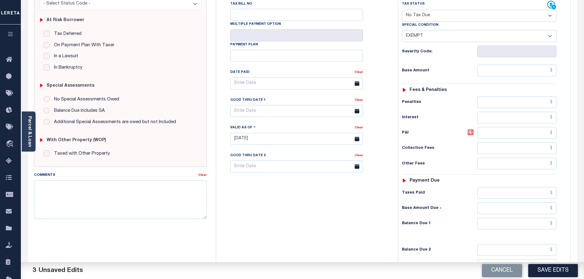
scroll to position [123, 0]
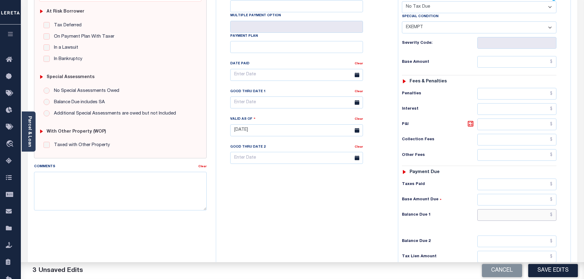
click at [515, 209] on input "text" at bounding box center [516, 215] width 79 height 12
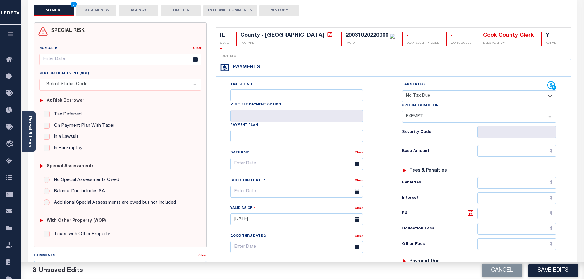
scroll to position [0, 0]
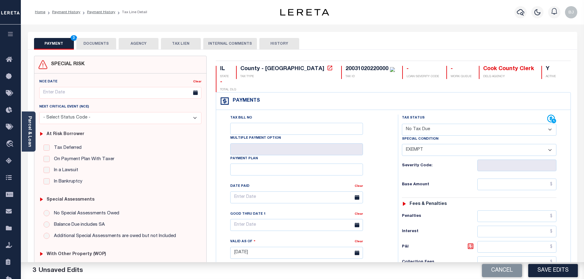
type input "$0.00"
click at [94, 39] on button "DOCUMENTS" at bounding box center [96, 44] width 40 height 12
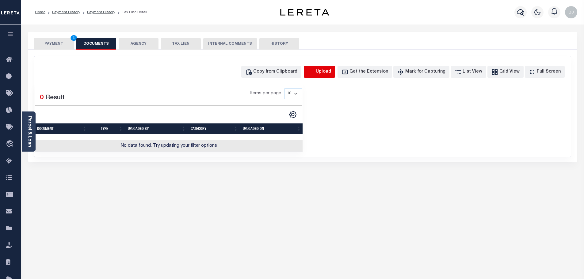
click at [314, 69] on icon "button" at bounding box center [311, 72] width 7 height 7
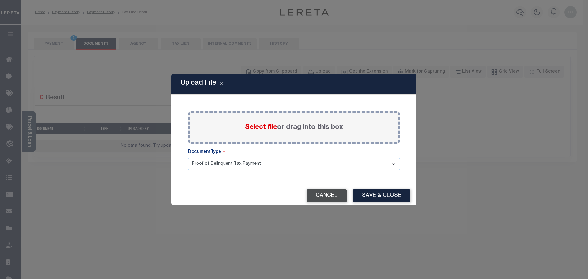
click at [331, 194] on button "Cancel" at bounding box center [327, 195] width 40 height 13
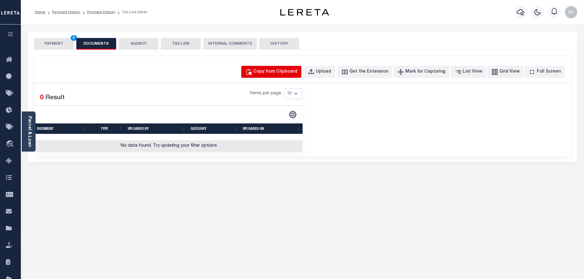
click at [277, 67] on button "Copy from Clipboard" at bounding box center [271, 72] width 60 height 12
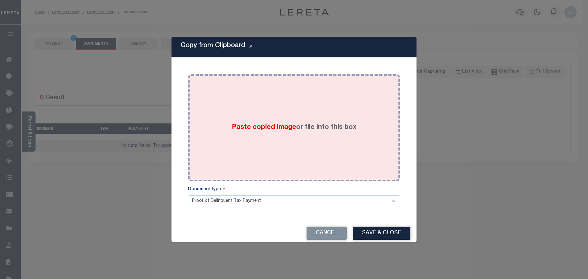
drag, startPoint x: 295, startPoint y: 111, endPoint x: 324, endPoint y: 152, distance: 50.8
click at [295, 113] on div "Paste copied image or file into this box" at bounding box center [294, 128] width 203 height 98
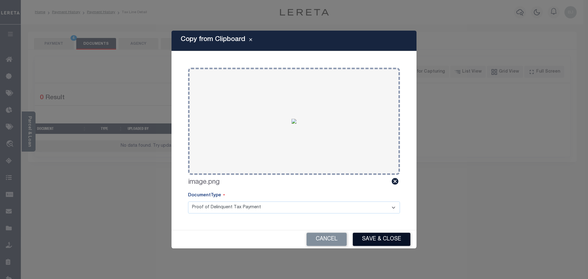
click at [397, 238] on button "Save & Close" at bounding box center [382, 239] width 58 height 13
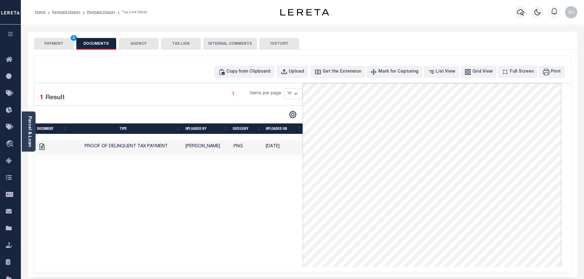
click at [55, 44] on button "PAYMENT 4" at bounding box center [54, 44] width 40 height 12
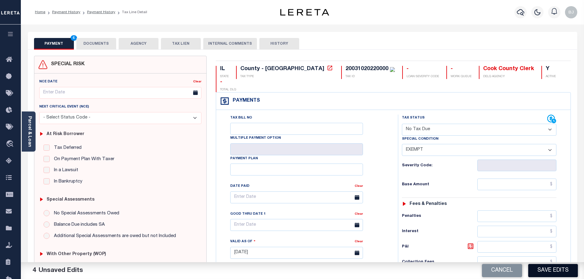
click at [544, 269] on button "Save Edits" at bounding box center [553, 270] width 50 height 13
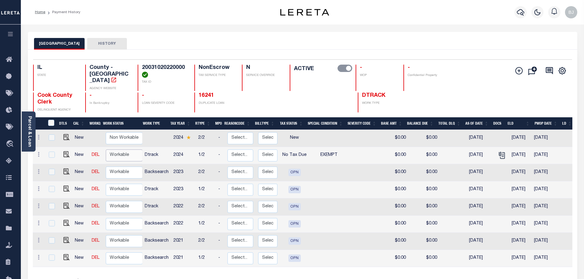
click at [118, 151] on select "Non Workable Workable" at bounding box center [124, 156] width 37 height 12
checkbox input "true"
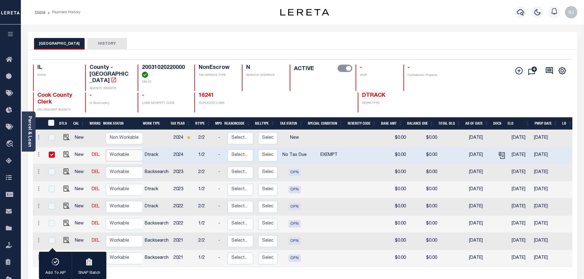
select select "true"
click at [106, 150] on select "Non Workable Workable" at bounding box center [124, 156] width 37 height 12
checkbox input "false"
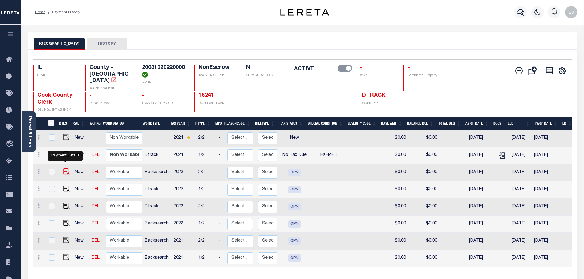
click at [67, 169] on img "" at bounding box center [66, 172] width 6 height 6
checkbox input "true"
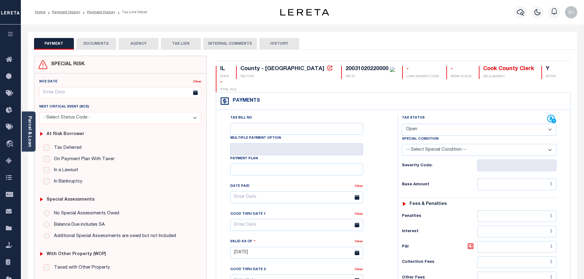
drag, startPoint x: 407, startPoint y: 105, endPoint x: 434, endPoint y: 116, distance: 28.7
click at [407, 116] on label "Tax Status" at bounding box center [413, 118] width 23 height 5
click at [434, 124] on select "- Select Status Code - Open Due/Unpaid Paid Incomplete No Tax Due Internal Refu…" at bounding box center [479, 130] width 154 height 12
select select "NTX"
click at [402, 124] on select "- Select Status Code - Open Due/Unpaid Paid Incomplete No Tax Due Internal Refu…" at bounding box center [479, 130] width 154 height 12
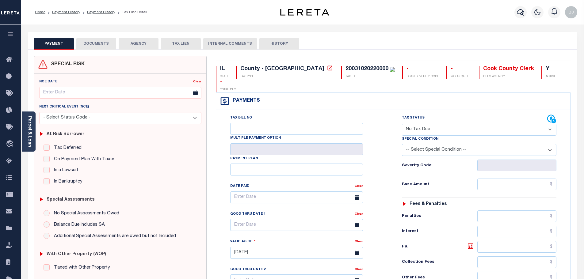
type input "[DATE]"
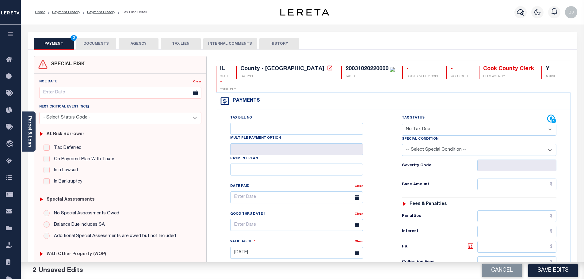
select select "5"
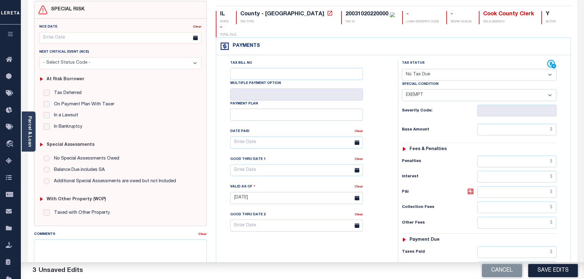
scroll to position [173, 0]
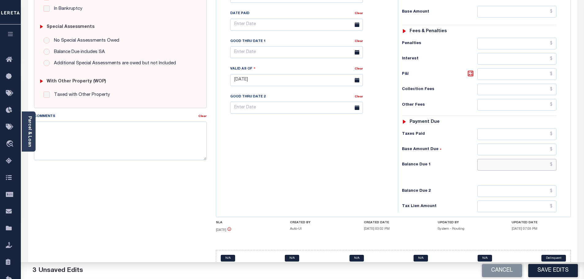
click at [519, 159] on input "text" at bounding box center [516, 165] width 79 height 12
type input "$0.00"
click at [146, 132] on textarea "Comments" at bounding box center [120, 141] width 173 height 39
drag, startPoint x: 146, startPoint y: 132, endPoint x: 5, endPoint y: 127, distance: 142.0
click at [5, 127] on div "Home Payment History Payment History Tax Line Detail Profile" at bounding box center [292, 59] width 584 height 465
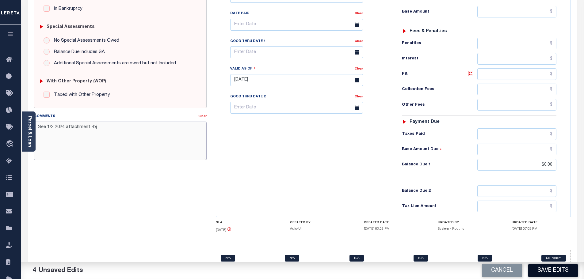
type textarea "See 1/2 2024 attachment -bj"
click at [546, 270] on button "Save Edits" at bounding box center [553, 270] width 50 height 13
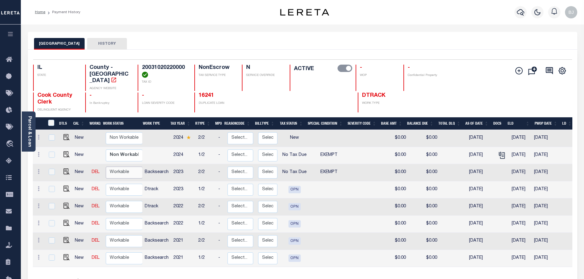
click at [119, 172] on select "Non Workable Workable" at bounding box center [124, 173] width 37 height 12
checkbox input "true"
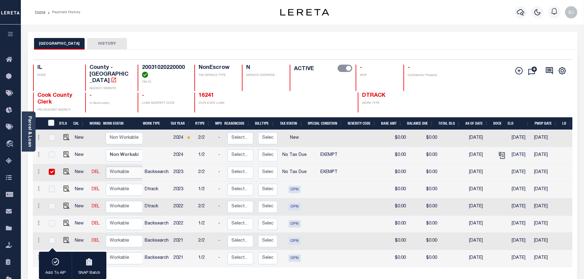
select select "true"
click at [106, 167] on select "Non Workable Workable" at bounding box center [124, 173] width 37 height 12
checkbox input "false"
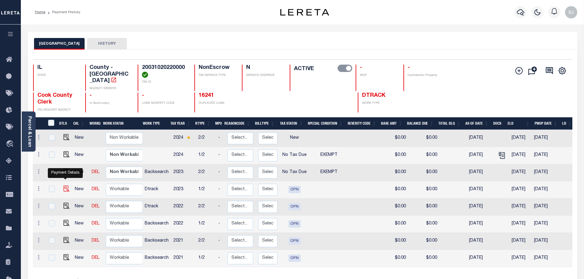
click at [66, 186] on img "" at bounding box center [66, 189] width 6 height 6
checkbox input "true"
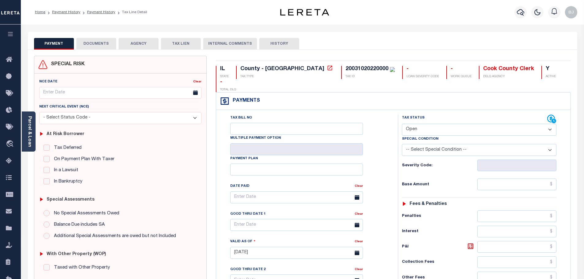
click at [435, 124] on select "- Select Status Code - Open Due/Unpaid Paid Incomplete No Tax Due Internal Refu…" at bounding box center [479, 130] width 154 height 12
select select "NTX"
click at [402, 124] on select "- Select Status Code - Open Due/Unpaid Paid Incomplete No Tax Due Internal Refu…" at bounding box center [479, 130] width 154 height 12
type input "[DATE]"
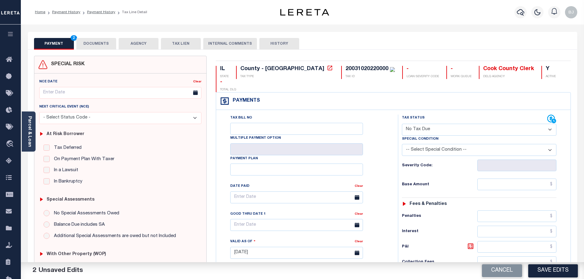
select select "5"
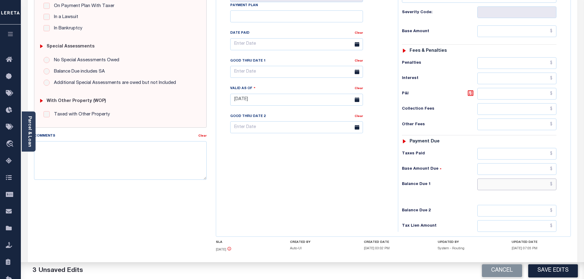
click at [514, 179] on input "text" at bounding box center [516, 185] width 79 height 12
type input "$0.00"
click at [111, 171] on textarea "Comments" at bounding box center [120, 160] width 173 height 39
paste textarea "See 1/2 2024 attachment -bj"
type textarea "See 1/2 2024 attachment -bj"
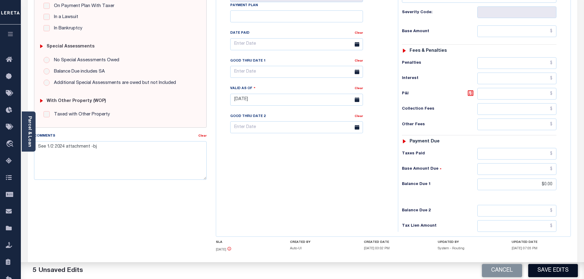
click at [569, 275] on button "Save Edits" at bounding box center [553, 270] width 50 height 13
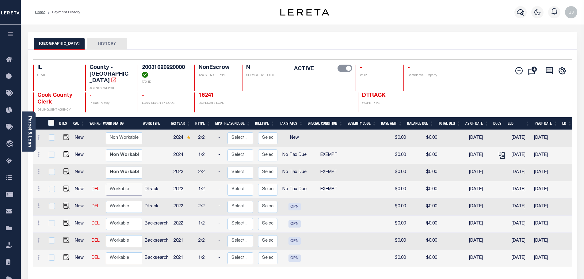
drag, startPoint x: 123, startPoint y: 182, endPoint x: 122, endPoint y: 189, distance: 7.5
click at [123, 184] on select "Non Workable Workable" at bounding box center [124, 190] width 37 height 12
checkbox input "true"
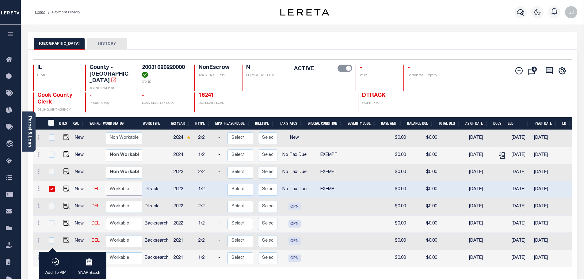
select select "true"
click at [106, 184] on select "Non Workable Workable" at bounding box center [124, 190] width 37 height 12
checkbox input "false"
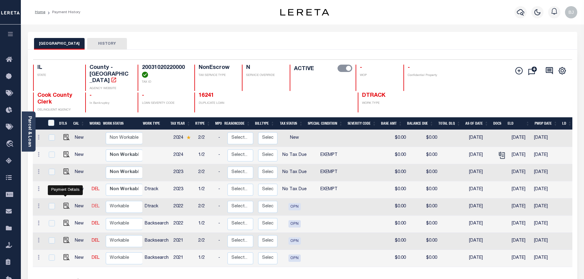
drag, startPoint x: 64, startPoint y: 201, endPoint x: 89, endPoint y: 200, distance: 25.5
click at [64, 203] on img "" at bounding box center [66, 206] width 6 height 6
checkbox input "true"
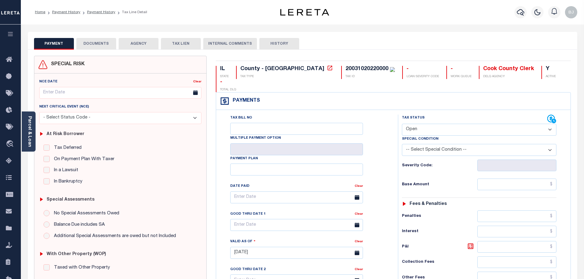
click at [438, 124] on select "- Select Status Code - Open Due/Unpaid Paid Incomplete No Tax Due Internal Refu…" at bounding box center [479, 130] width 154 height 12
click at [441, 124] on select "- Select Status Code - Open Due/Unpaid Paid Incomplete No Tax Due Internal Refu…" at bounding box center [479, 130] width 154 height 12
select select "NTX"
click at [402, 124] on select "- Select Status Code - Open Due/Unpaid Paid Incomplete No Tax Due Internal Refu…" at bounding box center [479, 130] width 154 height 12
type input "[DATE]"
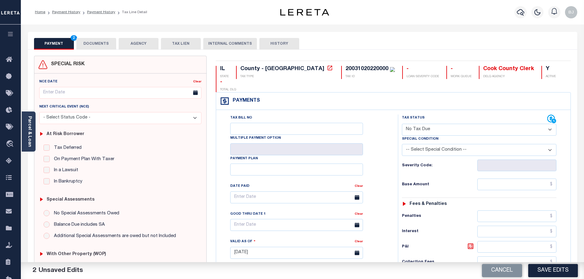
select select "5"
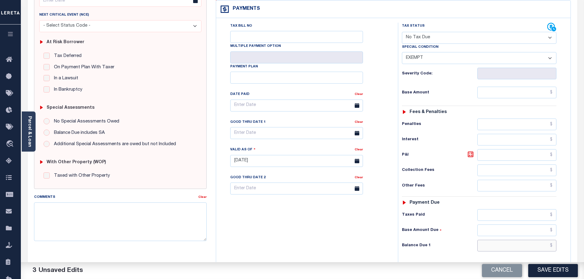
click at [516, 240] on input "text" at bounding box center [516, 246] width 79 height 12
type input "$0"
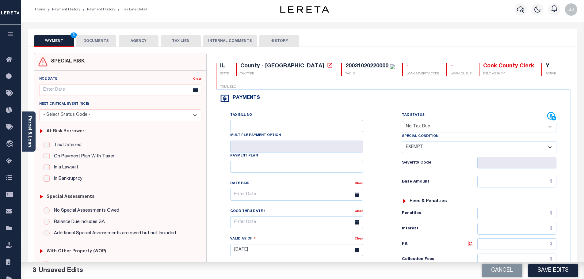
scroll to position [0, 0]
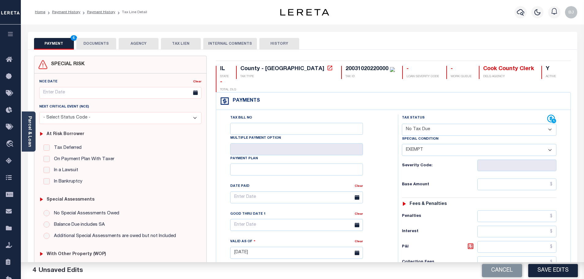
click at [95, 38] on button "DOCUMENTS" at bounding box center [96, 44] width 40 height 12
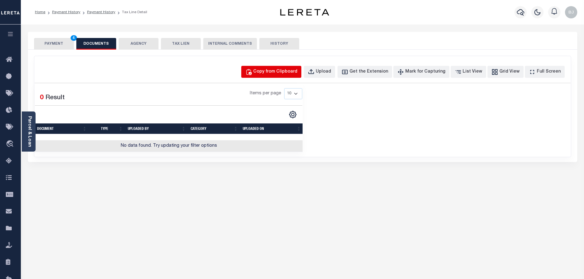
click at [259, 70] on button "Copy from Clipboard" at bounding box center [271, 72] width 60 height 12
select select "POP"
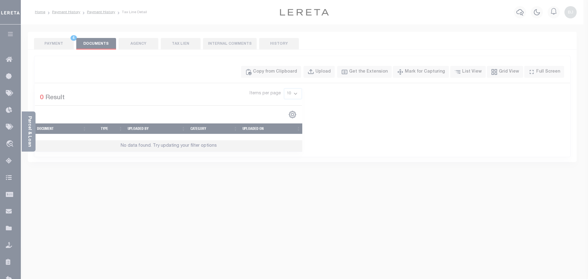
click at [0, 0] on span "Paste copied image" at bounding box center [0, 0] width 0 height 0
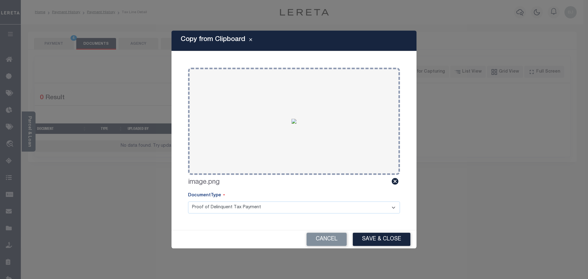
click at [362, 232] on div "Cancel Save & Close" at bounding box center [294, 239] width 245 height 18
click at [367, 243] on button "Save & Close" at bounding box center [382, 239] width 58 height 13
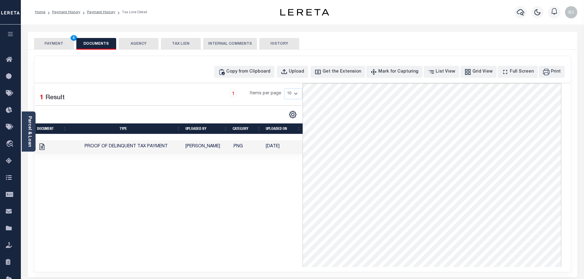
click at [54, 43] on button "PAYMENT 4" at bounding box center [54, 44] width 40 height 12
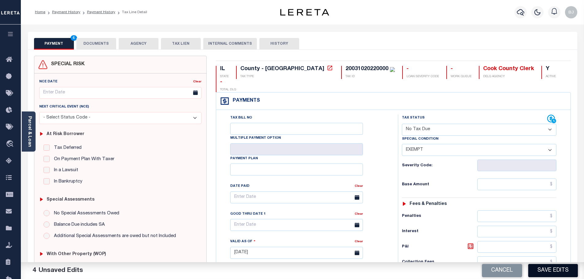
click at [551, 272] on button "Save Edits" at bounding box center [553, 270] width 50 height 13
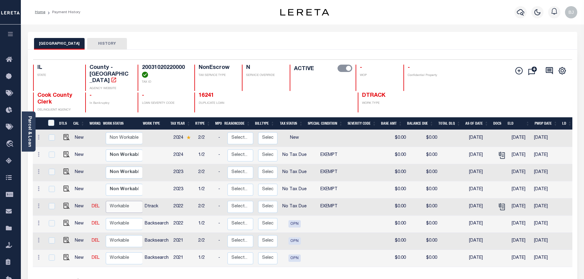
click at [106, 204] on select "Non Workable Workable" at bounding box center [124, 207] width 37 height 12
checkbox input "true"
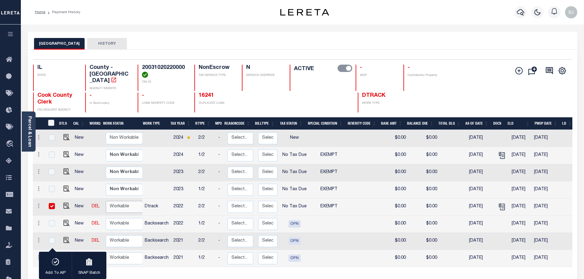
select select "true"
click at [106, 201] on select "Non Workable Workable" at bounding box center [124, 207] width 37 height 12
checkbox input "false"
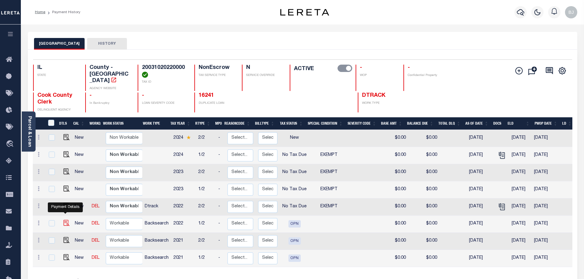
click at [66, 220] on img "" at bounding box center [66, 223] width 6 height 6
checkbox input "true"
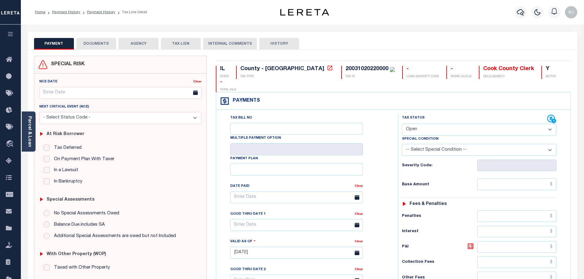
click at [446, 124] on select "- Select Status Code - Open Due/Unpaid Paid Incomplete No Tax Due Internal Refu…" at bounding box center [479, 130] width 154 height 12
select select "NTX"
click at [402, 124] on select "- Select Status Code - Open Due/Unpaid Paid Incomplete No Tax Due Internal Refu…" at bounding box center [479, 130] width 154 height 12
type input "[DATE]"
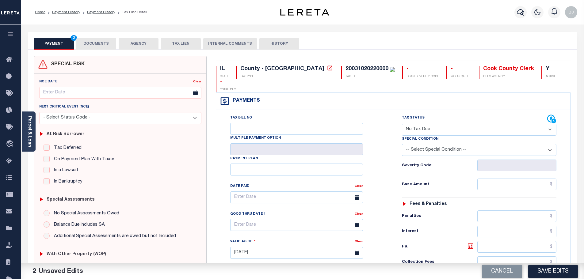
select select "5"
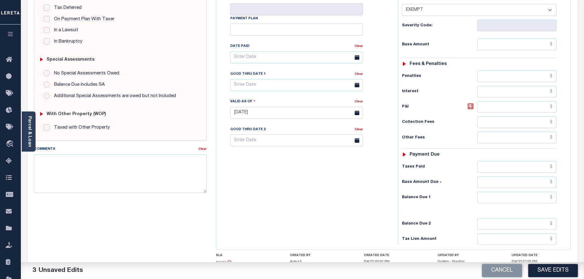
scroll to position [153, 0]
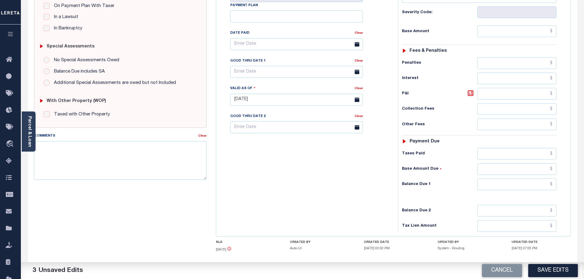
click at [512, 164] on div "Tax Status Status - Select Status Code -" at bounding box center [481, 96] width 166 height 271
click at [515, 179] on input "text" at bounding box center [516, 185] width 79 height 12
type input "$0.00"
click at [119, 171] on textarea "Comments" at bounding box center [120, 160] width 173 height 39
drag, startPoint x: 119, startPoint y: 169, endPoint x: 84, endPoint y: 146, distance: 42.3
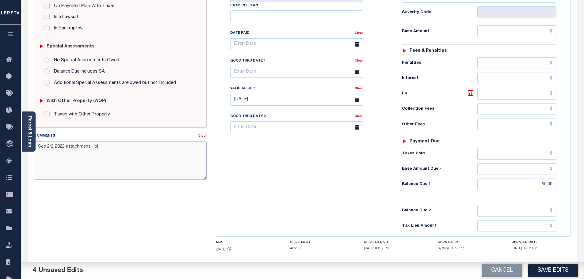
click at [8, 158] on div "Home Payment History Payment History Tax Line Detail Profile" at bounding box center [292, 79] width 584 height 465
type textarea "See 2/2 2022 attachment - bj"
drag, startPoint x: 543, startPoint y: 274, endPoint x: 551, endPoint y: 274, distance: 8.0
click at [543, 274] on button "Save Edits" at bounding box center [553, 270] width 50 height 13
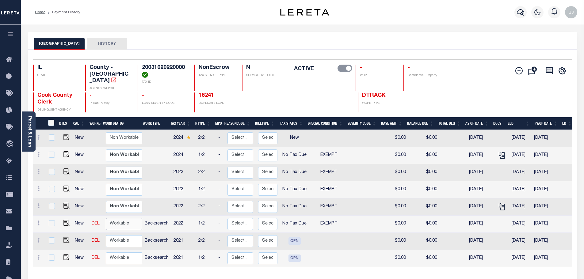
drag, startPoint x: 127, startPoint y: 219, endPoint x: 126, endPoint y: 223, distance: 3.9
click at [127, 219] on select "Non Workable Workable" at bounding box center [124, 224] width 37 height 12
checkbox input "true"
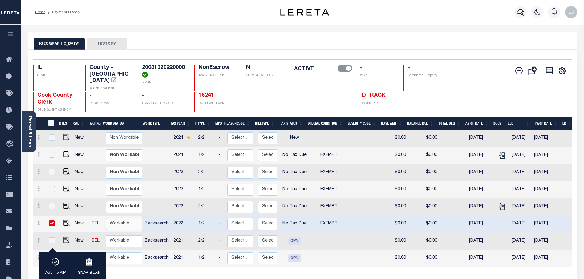
select select "true"
click at [106, 218] on select "Non Workable Workable" at bounding box center [124, 224] width 37 height 12
checkbox input "false"
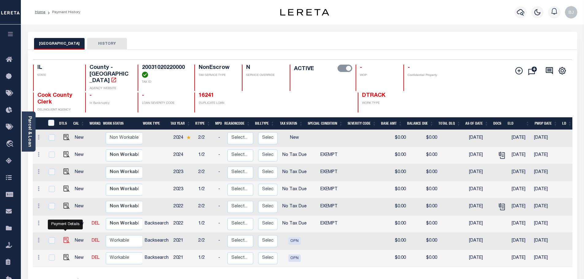
click at [66, 237] on img "" at bounding box center [66, 240] width 6 height 6
checkbox input "true"
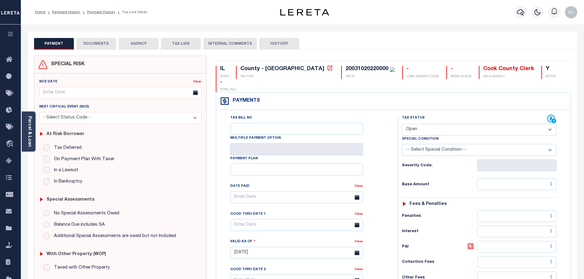
click at [434, 124] on select "- Select Status Code - Open Due/Unpaid Paid Incomplete No Tax Due Internal Refu…" at bounding box center [479, 130] width 154 height 12
select select "NTX"
click at [402, 124] on select "- Select Status Code - Open Due/Unpaid Paid Incomplete No Tax Due Internal Refu…" at bounding box center [479, 130] width 154 height 12
type input "[DATE]"
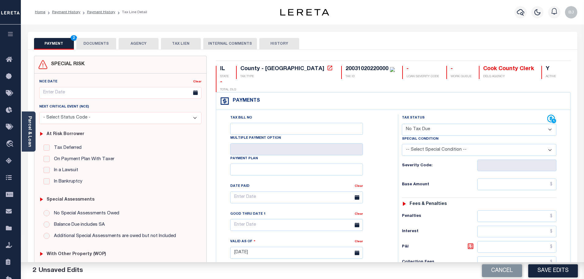
select select "5"
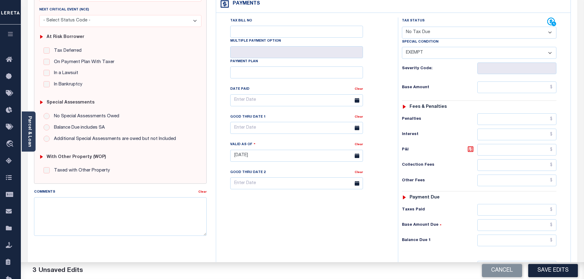
scroll to position [153, 0]
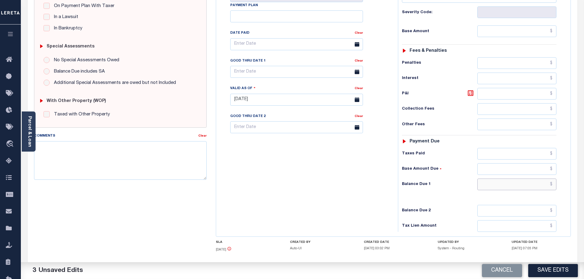
click at [507, 179] on input "text" at bounding box center [516, 185] width 79 height 12
type input "$0.00"
click at [107, 166] on textarea "Comments" at bounding box center [120, 160] width 173 height 39
paste textarea "See 2/2 2022 attachment - bj"
type textarea "See 2/2 2022 attachment - bj"
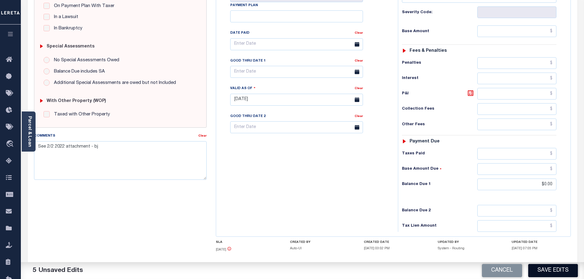
click at [570, 276] on button "Save Edits" at bounding box center [553, 270] width 50 height 13
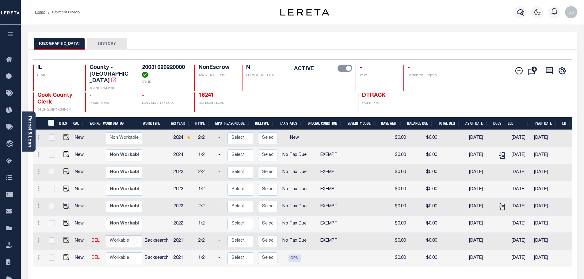
click at [126, 241] on select "Non Workable Workable" at bounding box center [124, 241] width 37 height 12
checkbox input "true"
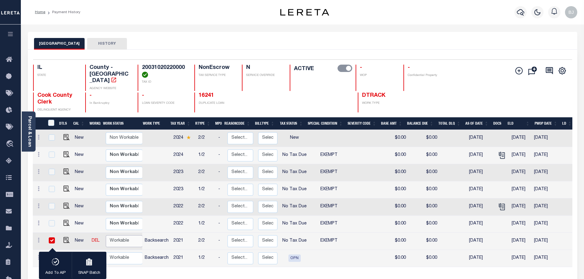
select select "true"
click at [106, 235] on select "Non Workable Workable" at bounding box center [124, 241] width 37 height 12
checkbox input "false"
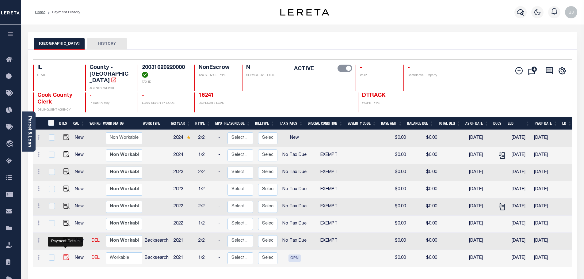
click at [67, 254] on img "" at bounding box center [66, 257] width 6 height 6
checkbox input "true"
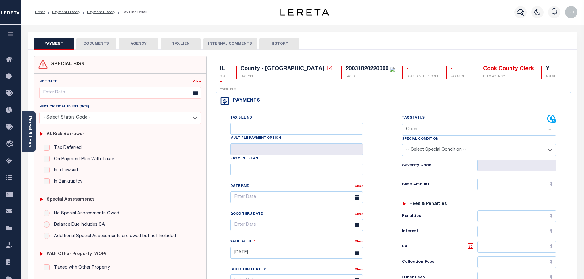
click at [443, 124] on select "- Select Status Code - Open Due/Unpaid Paid Incomplete No Tax Due Internal Refu…" at bounding box center [479, 130] width 154 height 12
select select "NTX"
click at [402, 124] on select "- Select Status Code - Open Due/Unpaid Paid Incomplete No Tax Due Internal Refu…" at bounding box center [479, 130] width 154 height 12
type input "[DATE]"
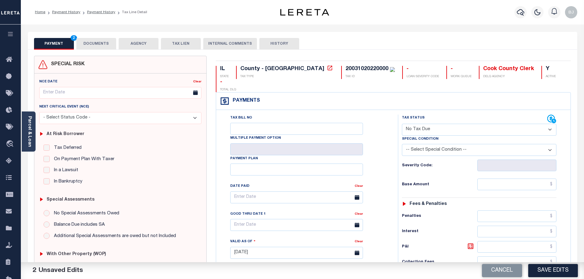
select select "5"
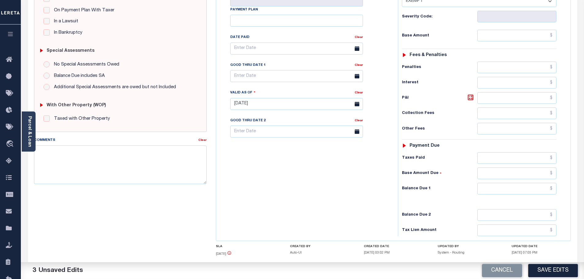
scroll to position [153, 0]
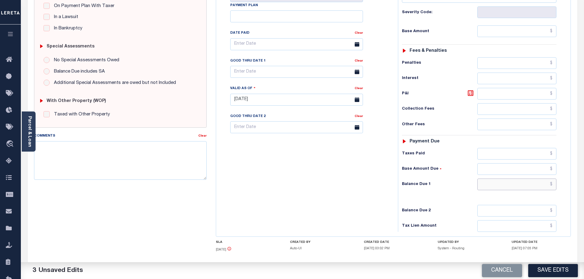
click at [511, 179] on input "text" at bounding box center [516, 185] width 79 height 12
type input "$0.00"
click at [192, 164] on textarea "Comments" at bounding box center [120, 160] width 173 height 39
paste textarea "See 2/2 2022 attachment - bj"
type textarea "See 2/2 2022 attachment - bj"
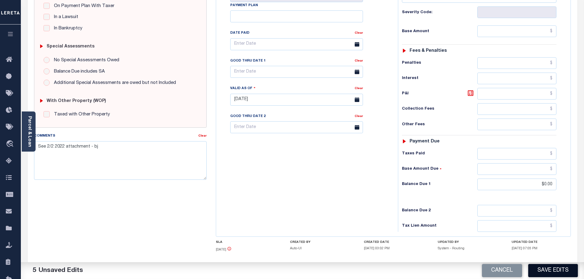
click at [555, 274] on button "Save Edits" at bounding box center [553, 270] width 50 height 13
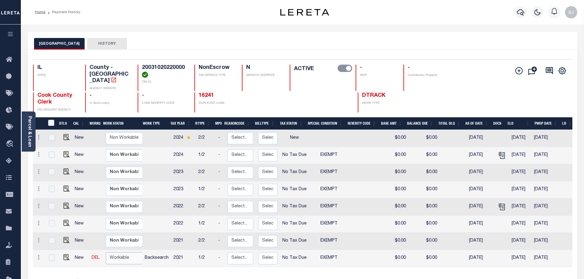
drag, startPoint x: 119, startPoint y: 252, endPoint x: 120, endPoint y: 258, distance: 6.2
click at [119, 253] on select "Non Workable Workable" at bounding box center [124, 259] width 37 height 12
checkbox input "true"
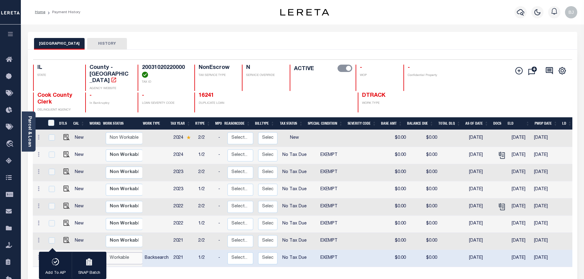
select select "true"
click at [106, 253] on select "Non Workable Workable" at bounding box center [124, 259] width 37 height 12
checkbox input "false"
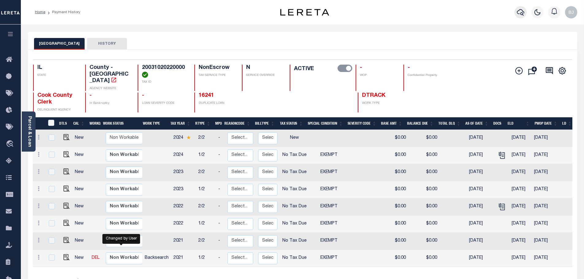
click at [520, 10] on icon "button" at bounding box center [520, 12] width 7 height 6
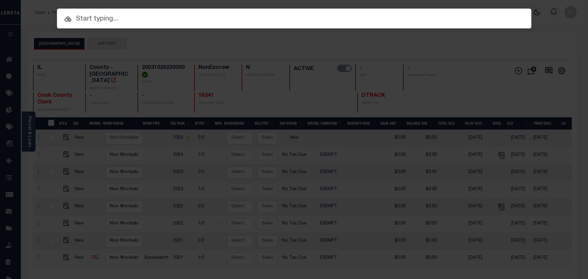
click at [333, 16] on input "text" at bounding box center [294, 19] width 475 height 11
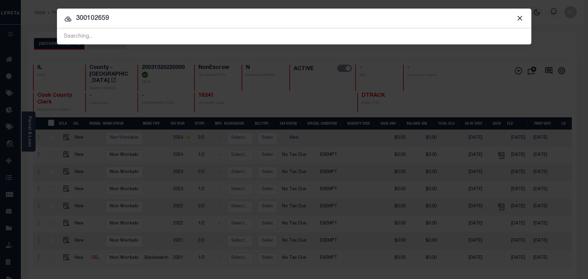
type input "300102659"
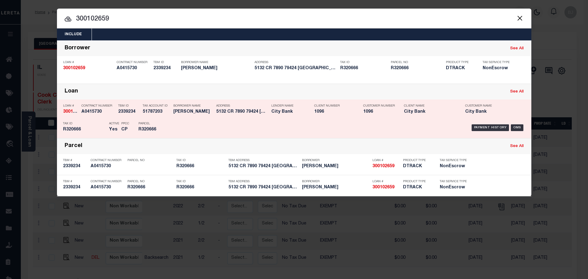
click at [325, 115] on h5 "1096" at bounding box center [334, 111] width 40 height 5
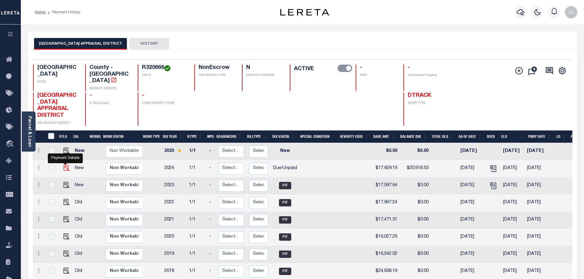
click at [66, 165] on img "" at bounding box center [66, 168] width 6 height 6
checkbox input "true"
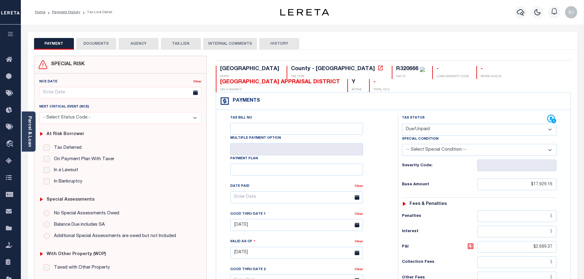
click at [457, 132] on select "- Select Status Code - Open Due/Unpaid Paid Incomplete No Tax Due Internal Refu…" at bounding box center [479, 130] width 154 height 12
select select "PYD"
click at [402, 124] on select "- Select Status Code - Open Due/Unpaid Paid Incomplete No Tax Due Internal Refu…" at bounding box center [479, 130] width 154 height 12
type input "[DATE]"
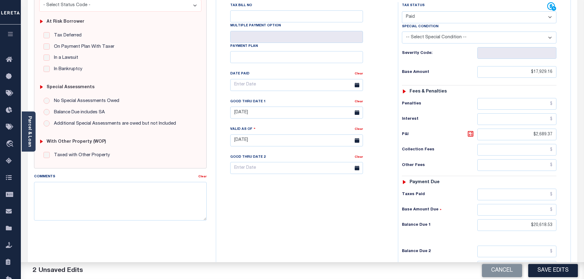
scroll to position [123, 0]
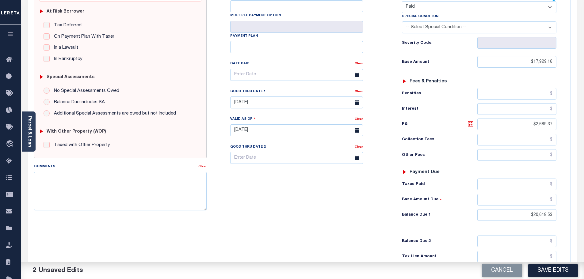
drag, startPoint x: 515, startPoint y: 207, endPoint x: 517, endPoint y: 211, distance: 4.5
click at [516, 208] on div "Tax Status Status - Select Status Code -" at bounding box center [481, 127] width 166 height 271
drag, startPoint x: 518, startPoint y: 215, endPoint x: 614, endPoint y: 217, distance: 96.0
click at [584, 217] on html "Home Payment History Tax Line Detail" at bounding box center [292, 109] width 584 height 465
type input "$0.00"
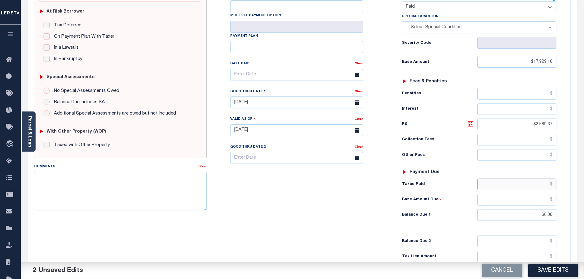
click at [526, 184] on input "text" at bounding box center [516, 185] width 79 height 12
type input "$25,387.70"
click at [359, 93] on link "Clear" at bounding box center [359, 91] width 8 height 3
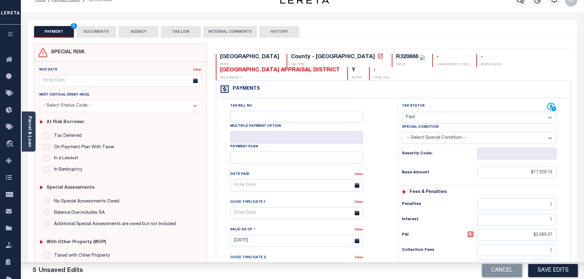
scroll to position [0, 0]
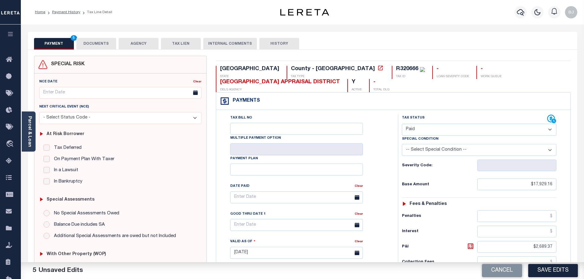
click at [83, 47] on button "DOCUMENTS" at bounding box center [96, 44] width 40 height 12
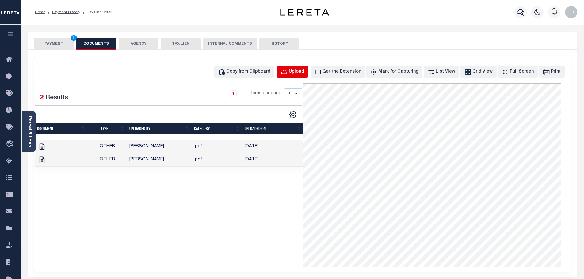
click at [304, 74] on div "Upload" at bounding box center [296, 72] width 15 height 7
select select "POP"
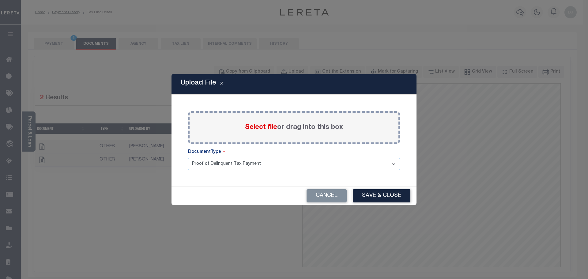
click at [268, 130] on span "Select file" at bounding box center [261, 127] width 32 height 7
click at [0, 0] on input "Select file or drag into this box" at bounding box center [0, 0] width 0 height 0
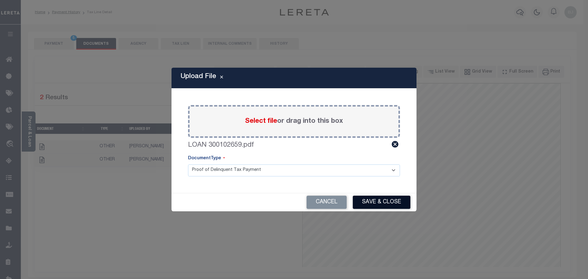
click at [384, 202] on button "Save & Close" at bounding box center [382, 202] width 58 height 13
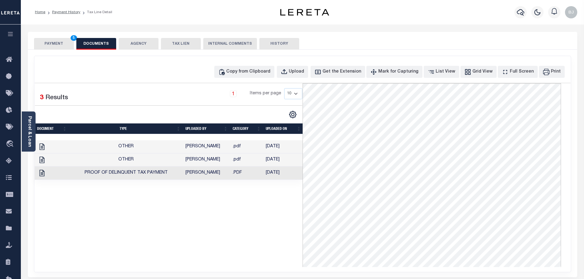
click at [48, 36] on div "PAYMENT 5 DOCUMENTS AGENCY DELINQUENT PAYEE TAX LIEN" at bounding box center [302, 41] width 549 height 18
click at [42, 44] on button "PAYMENT 5" at bounding box center [54, 44] width 40 height 12
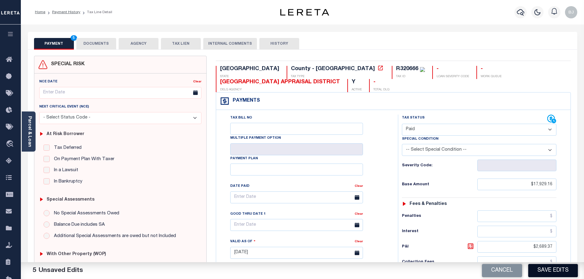
click at [549, 269] on button "Save Edits" at bounding box center [553, 270] width 50 height 13
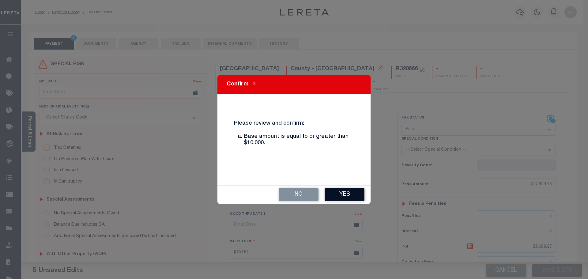
click at [351, 197] on button "Yes" at bounding box center [345, 194] width 40 height 13
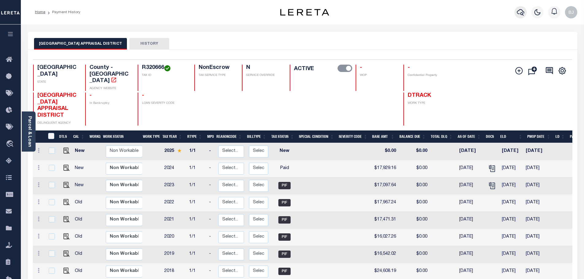
click at [520, 12] on icon "button" at bounding box center [520, 12] width 7 height 7
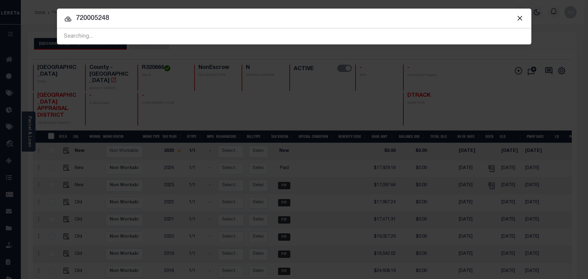
type input "720005248"
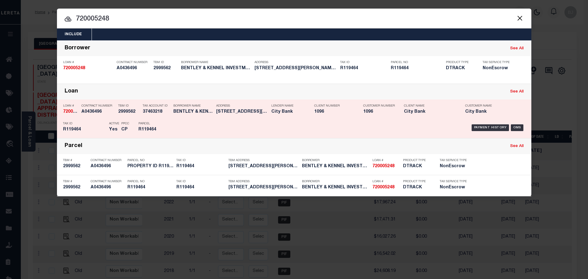
click at [286, 130] on div "Payment History OMS" at bounding box center [350, 128] width 350 height 18
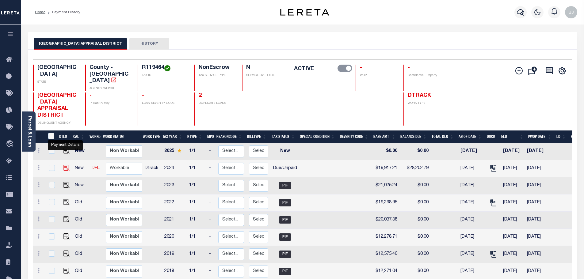
click at [64, 165] on img "" at bounding box center [66, 168] width 6 height 6
checkbox input "true"
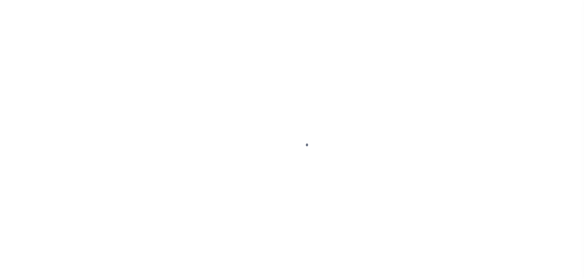
select select "DUE"
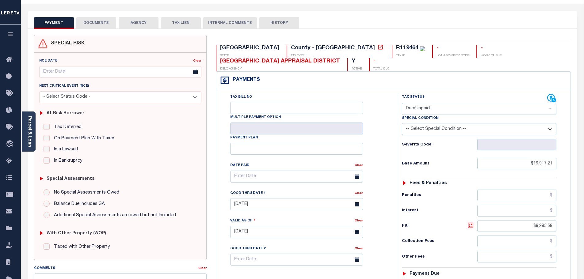
scroll to position [92, 0]
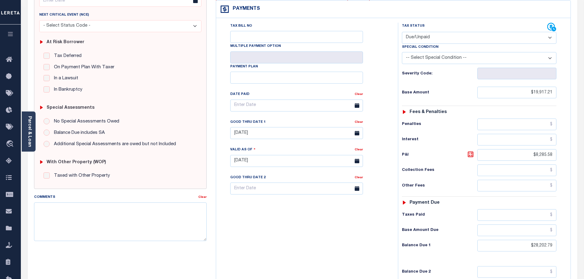
click at [475, 39] on select "- Select Status Code - Open Due/Unpaid Paid Incomplete No Tax Due Internal Refu…" at bounding box center [479, 38] width 154 height 12
select select
click at [402, 32] on select "- Select Status Code - Open Due/Unpaid Paid Incomplete No Tax Due Internal Refu…" at bounding box center [479, 38] width 154 height 12
type input "08/15/2025"
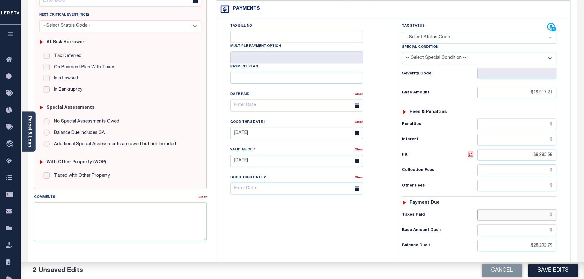
click at [523, 212] on input "text" at bounding box center [516, 215] width 79 height 12
type input "$28,202.79"
drag, startPoint x: 521, startPoint y: 242, endPoint x: 645, endPoint y: 242, distance: 123.5
click at [584, 242] on html "Home Payment History Tax Line Detail" at bounding box center [292, 139] width 584 height 463
type input "$0.00"
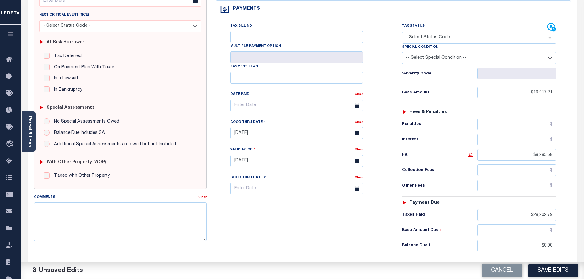
click at [447, 40] on select "- Select Status Code - Open Due/Unpaid Paid Incomplete No Tax Due Internal Refu…" at bounding box center [479, 38] width 154 height 12
select select "PYD"
click at [402, 32] on select "- Select Status Code - Open Due/Unpaid Paid Incomplete No Tax Due Internal Refu…" at bounding box center [479, 38] width 154 height 12
click at [357, 124] on link "Clear" at bounding box center [359, 122] width 8 height 3
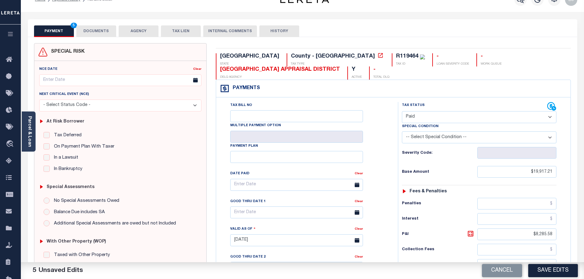
scroll to position [0, 0]
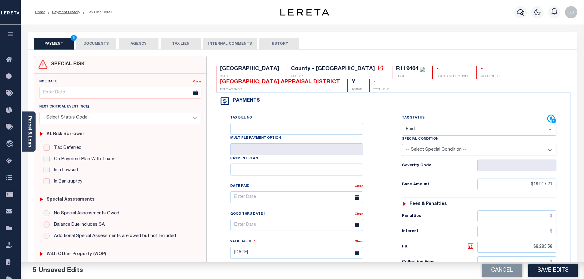
click at [102, 38] on div "PAYMENT 5 DOCUMENTS AGENCY DELINQUENT PAYEE TAX LIEN" at bounding box center [302, 41] width 549 height 18
click at [101, 45] on button "DOCUMENTS" at bounding box center [96, 44] width 40 height 12
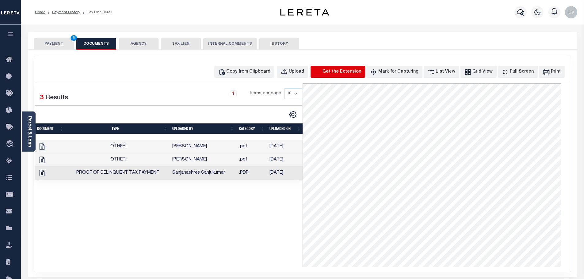
click at [321, 71] on icon "button" at bounding box center [317, 72] width 7 height 7
click at [302, 69] on div "Upload" at bounding box center [296, 72] width 15 height 7
select select "POP"
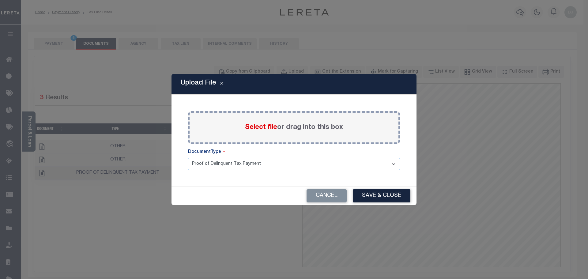
click at [263, 132] on label "Select file or drag into this box" at bounding box center [294, 128] width 98 height 10
click at [0, 0] on input "Select file or drag into this box" at bounding box center [0, 0] width 0 height 0
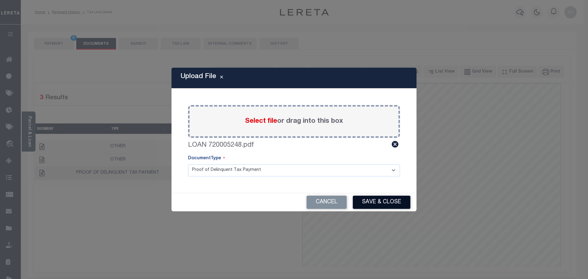
click at [379, 199] on button "Save & Close" at bounding box center [382, 202] width 58 height 13
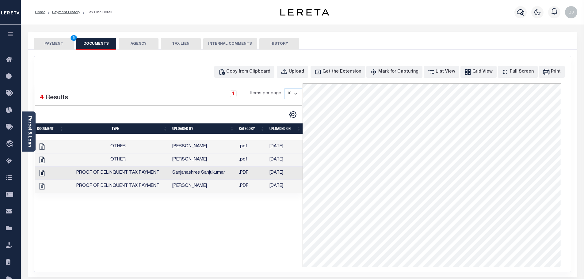
click at [55, 48] on button "PAYMENT 5" at bounding box center [54, 44] width 40 height 12
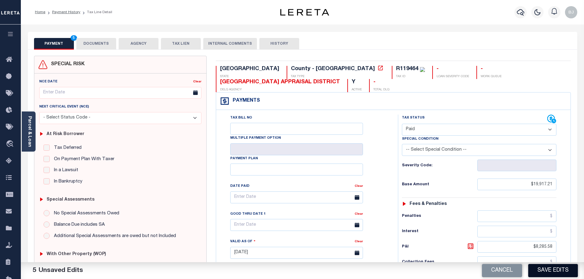
click at [563, 266] on button "Save Edits" at bounding box center [553, 270] width 50 height 13
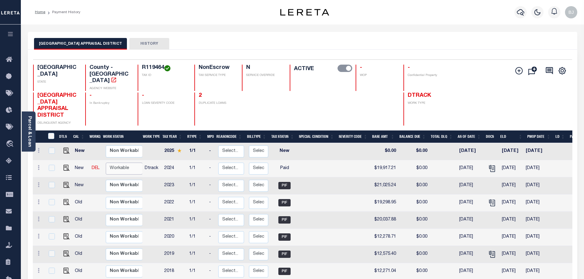
click at [124, 163] on select "Non Workable Workable" at bounding box center [124, 169] width 37 height 12
checkbox input "true"
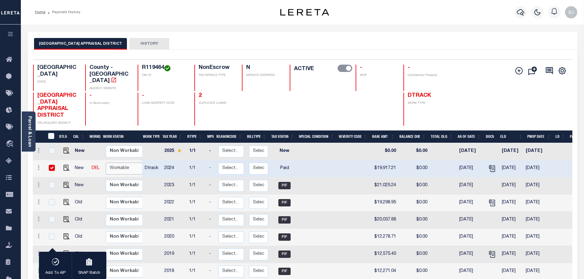
select select "true"
click at [106, 163] on select "Non Workable Workable" at bounding box center [124, 169] width 37 height 12
checkbox input "false"
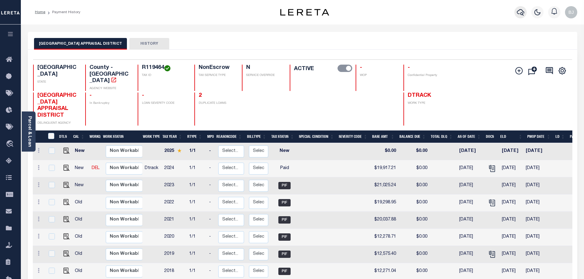
click at [520, 16] on icon "button" at bounding box center [520, 12] width 7 height 7
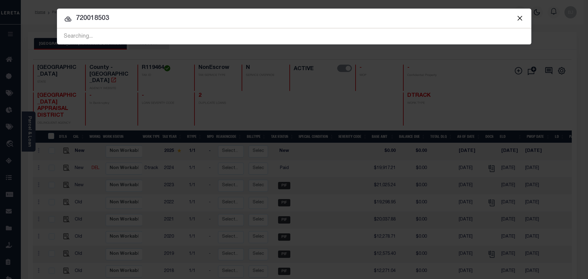
type input "720018503"
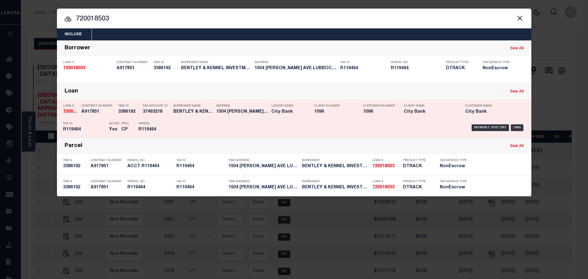
click at [185, 127] on div "Payment History OMS" at bounding box center [350, 128] width 350 height 18
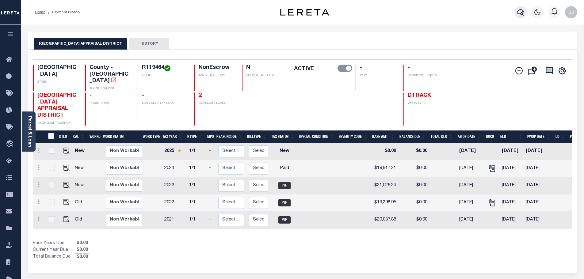
click at [519, 12] on icon "button" at bounding box center [520, 12] width 7 height 7
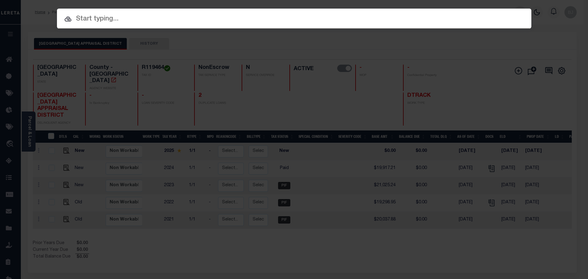
paste input "300717185"
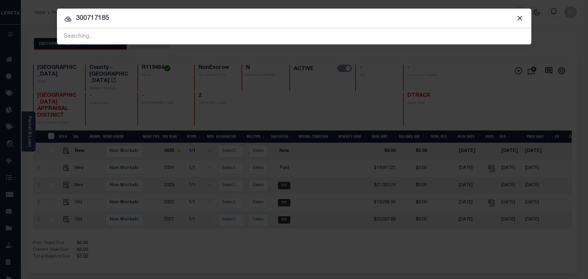
type input "300717185"
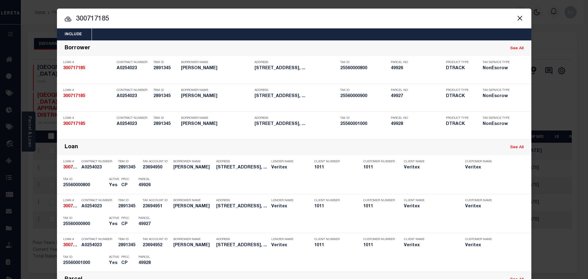
scroll to position [145, 0]
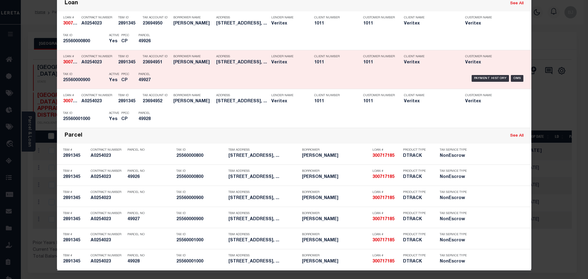
click at [195, 50] on div "Loan # 300717185 Contract Number A0254023 TBM ID 2891345 Tax Account ID 2369495…" at bounding box center [294, 69] width 475 height 39
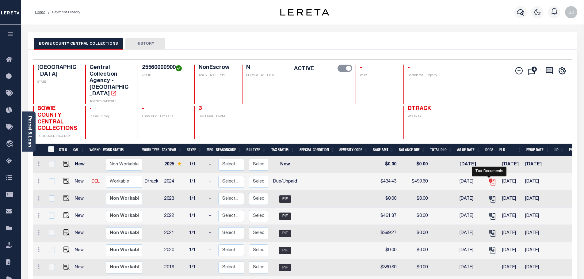
click at [492, 178] on icon "" at bounding box center [492, 182] width 8 height 8
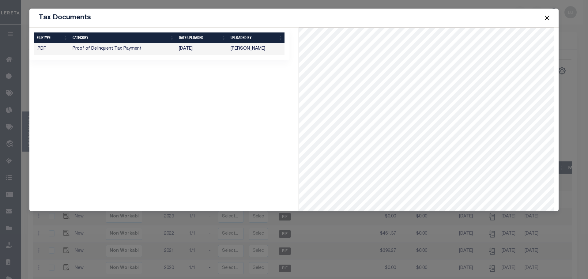
click at [544, 16] on button "Close" at bounding box center [548, 18] width 8 height 8
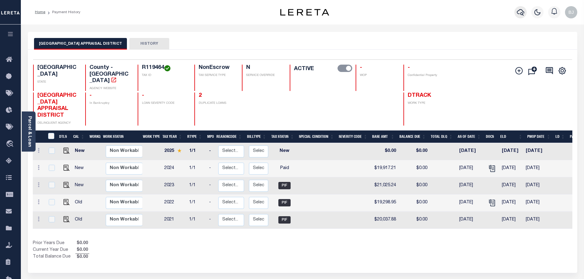
click at [524, 12] on icon "button" at bounding box center [520, 12] width 7 height 6
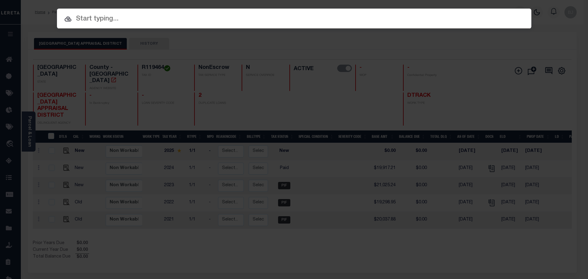
click at [191, 17] on input "text" at bounding box center [294, 19] width 475 height 11
paste input "300717185"
type input "300717185"
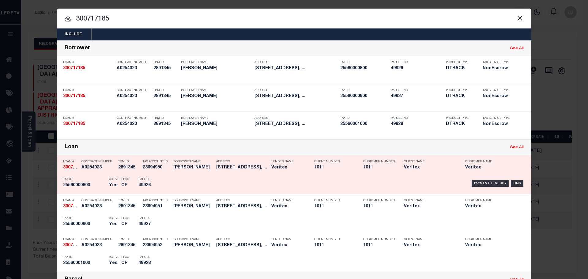
click at [258, 166] on h5 "3941 COUNTY ROAD 4306, DEKALB, ..." at bounding box center [242, 167] width 52 height 5
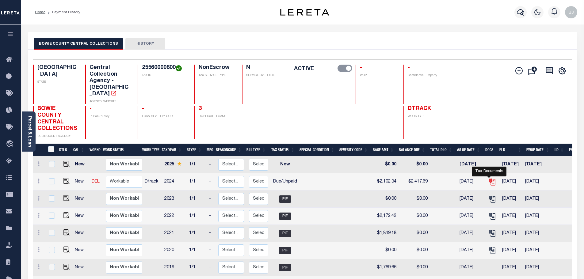
click at [491, 178] on icon "" at bounding box center [492, 182] width 8 height 8
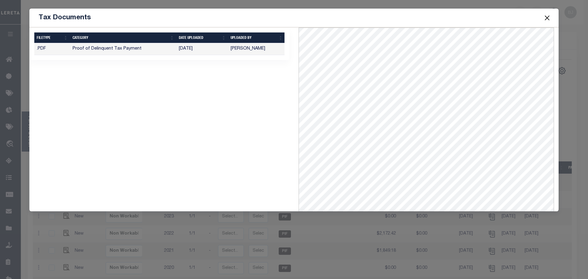
click at [549, 18] on button "Close" at bounding box center [548, 18] width 8 height 8
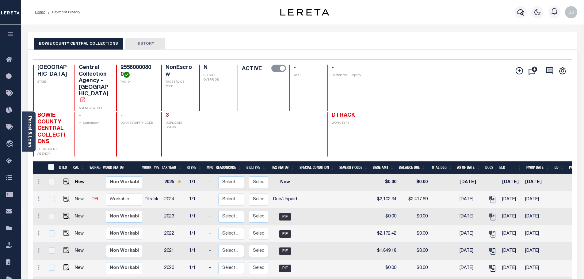
click at [120, 68] on h4 "25560000800" at bounding box center [136, 71] width 33 height 13
copy h4 "25560000800"
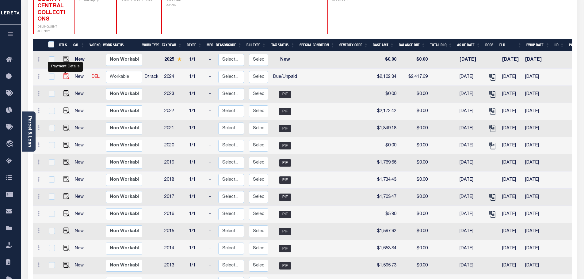
click at [64, 79] on img "" at bounding box center [66, 76] width 6 height 6
checkbox input "true"
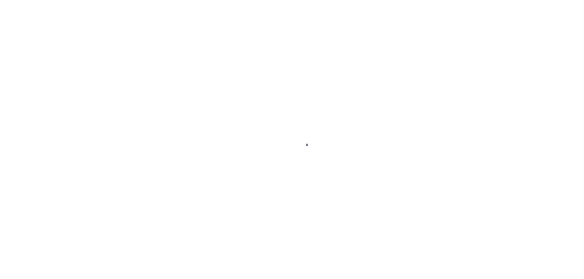
select select "DUE"
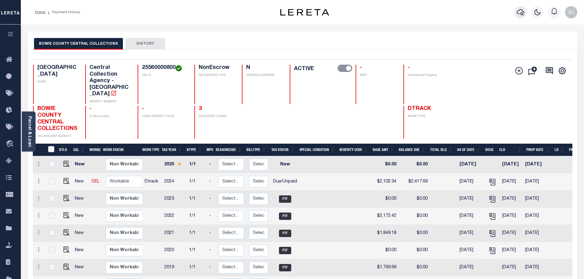
click at [521, 15] on icon "button" at bounding box center [520, 12] width 7 height 6
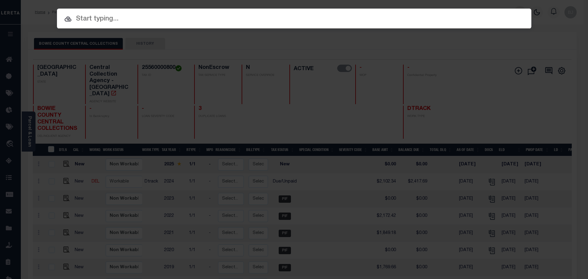
paste input "71649423"
type input "71649423"
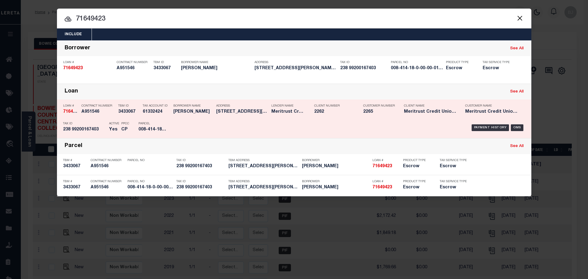
click at [243, 111] on h5 "[STREET_ADDRESS][PERSON_NAME] ..." at bounding box center [242, 111] width 52 height 5
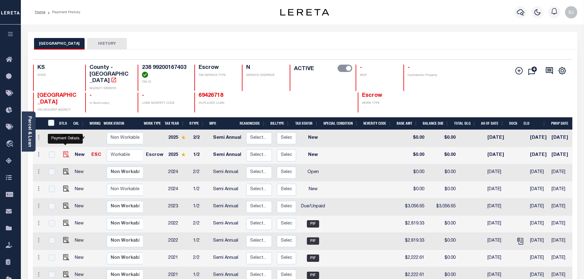
click at [67, 151] on img "" at bounding box center [66, 154] width 6 height 6
checkbox input "true"
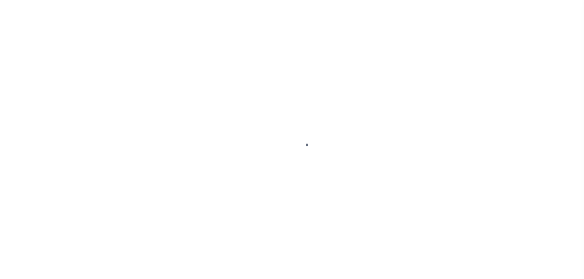
select select "NW2"
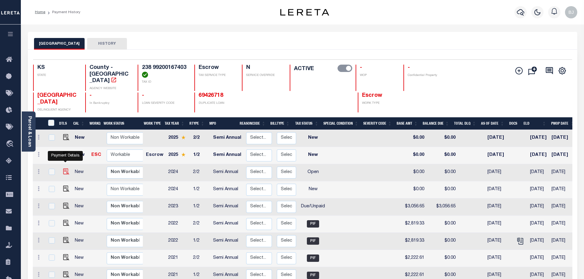
click at [63, 169] on img "" at bounding box center [66, 172] width 6 height 6
checkbox input "true"
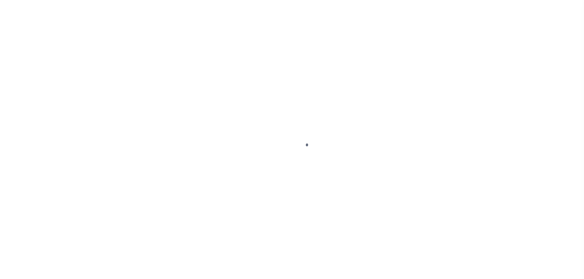
select select "OP2"
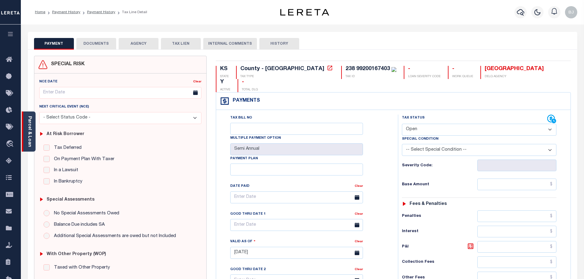
click at [26, 145] on div "Parcel & Loan" at bounding box center [29, 132] width 14 height 40
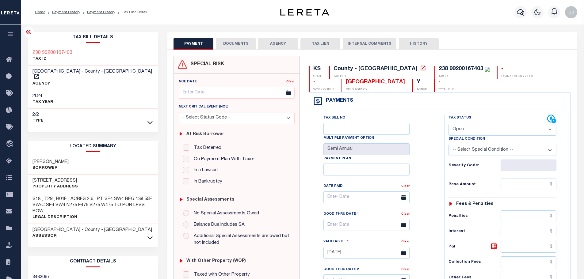
click at [106, 10] on li "Payment History" at bounding box center [97, 13] width 35 height 6
click at [108, 13] on link "Payment History" at bounding box center [101, 12] width 28 height 4
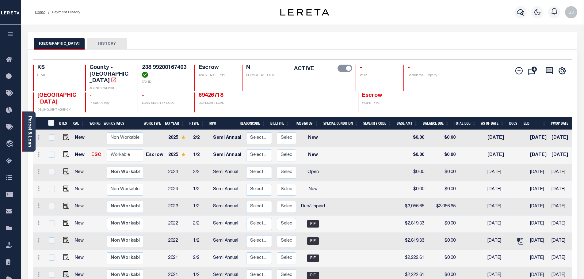
click at [32, 126] on div "Parcel & Loan" at bounding box center [29, 132] width 14 height 40
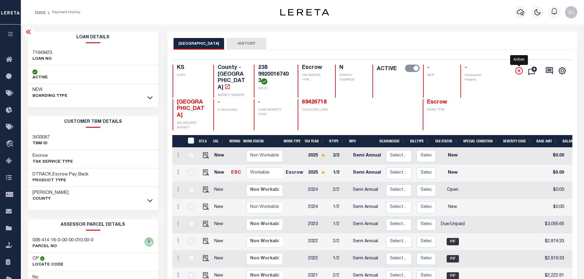
click at [518, 71] on icon "" at bounding box center [518, 70] width 3 height 3
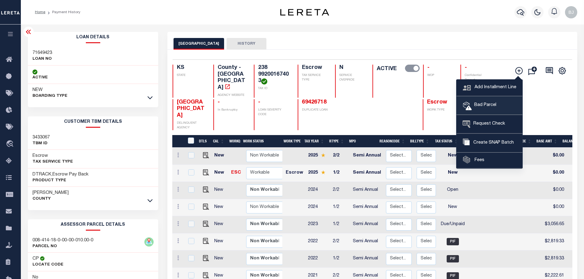
click at [492, 105] on span "Bad Parcel" at bounding box center [484, 105] width 25 height 7
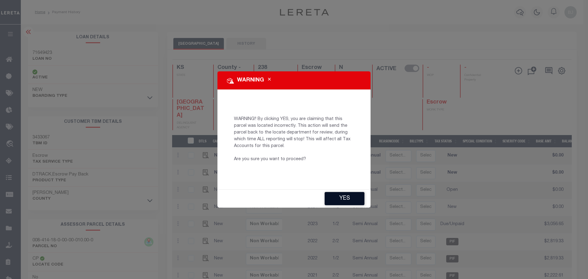
click at [341, 197] on button "YES" at bounding box center [345, 198] width 40 height 13
